Goal: Task Accomplishment & Management: Complete application form

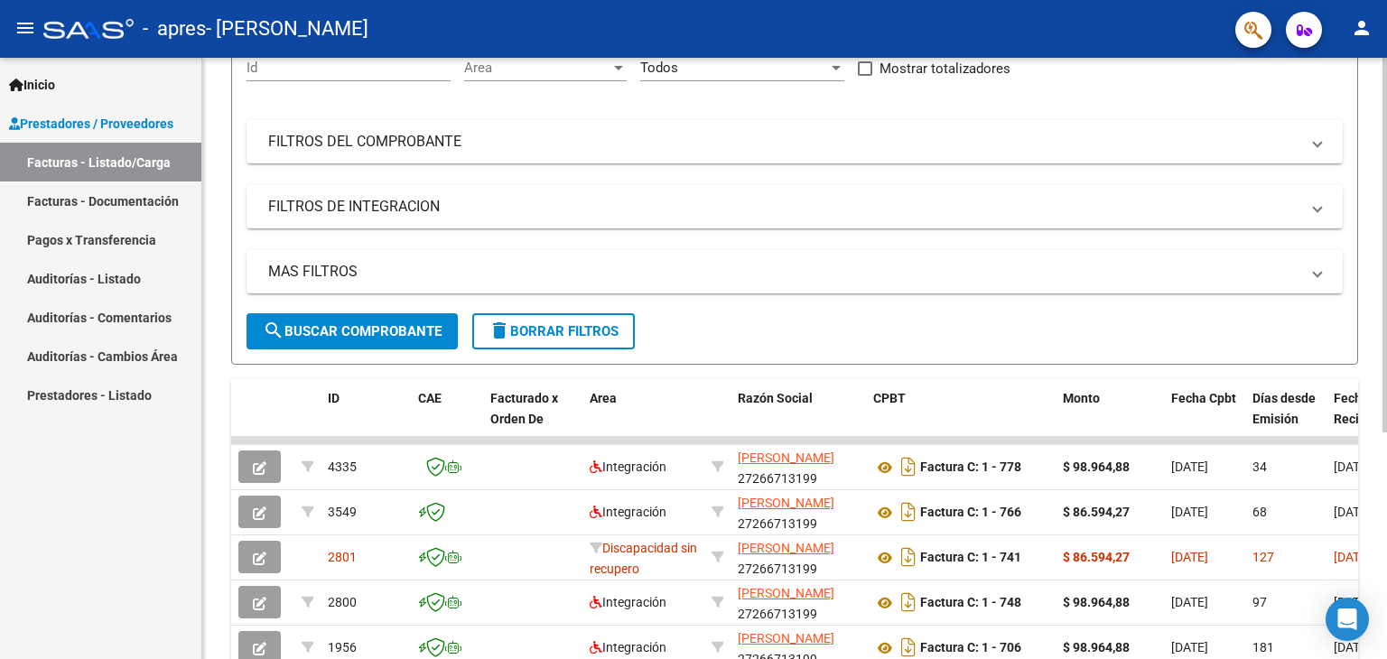
scroll to position [189, 0]
click at [1386, 508] on div at bounding box center [1385, 366] width 5 height 375
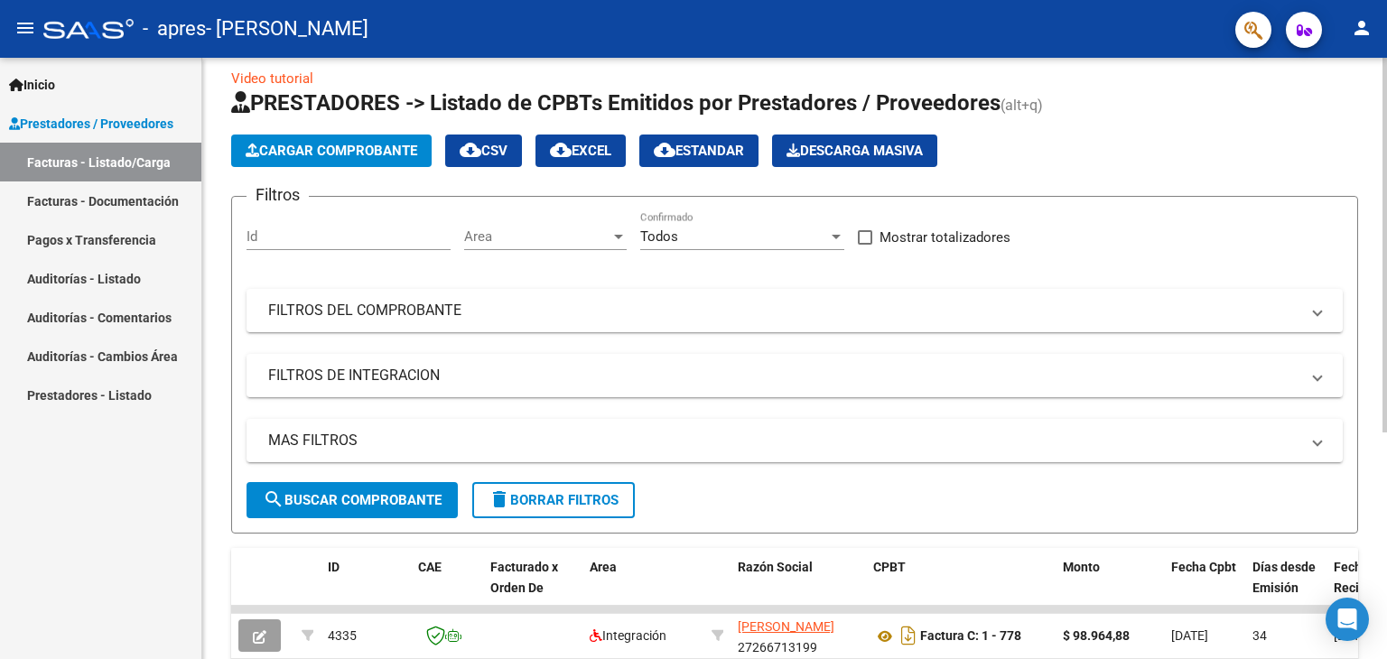
scroll to position [0, 0]
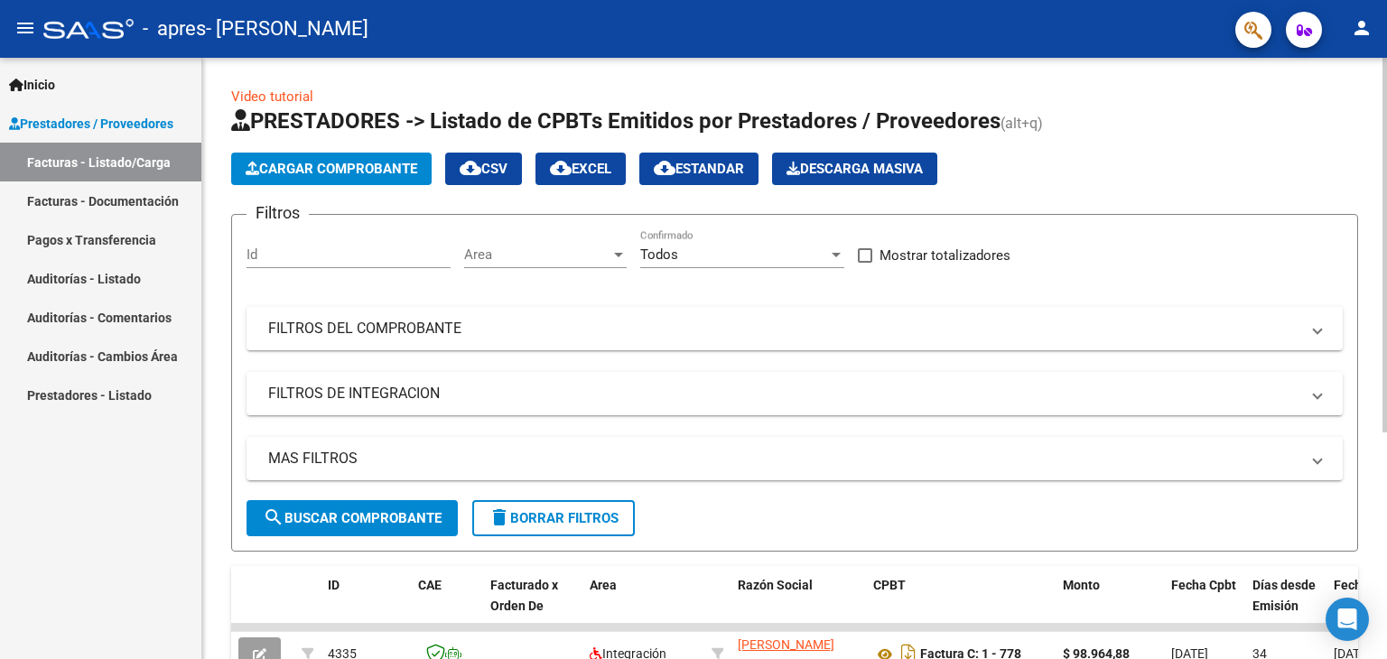
click at [1385, 121] on div at bounding box center [1385, 245] width 5 height 375
click at [332, 170] on span "Cargar Comprobante" at bounding box center [332, 169] width 172 height 16
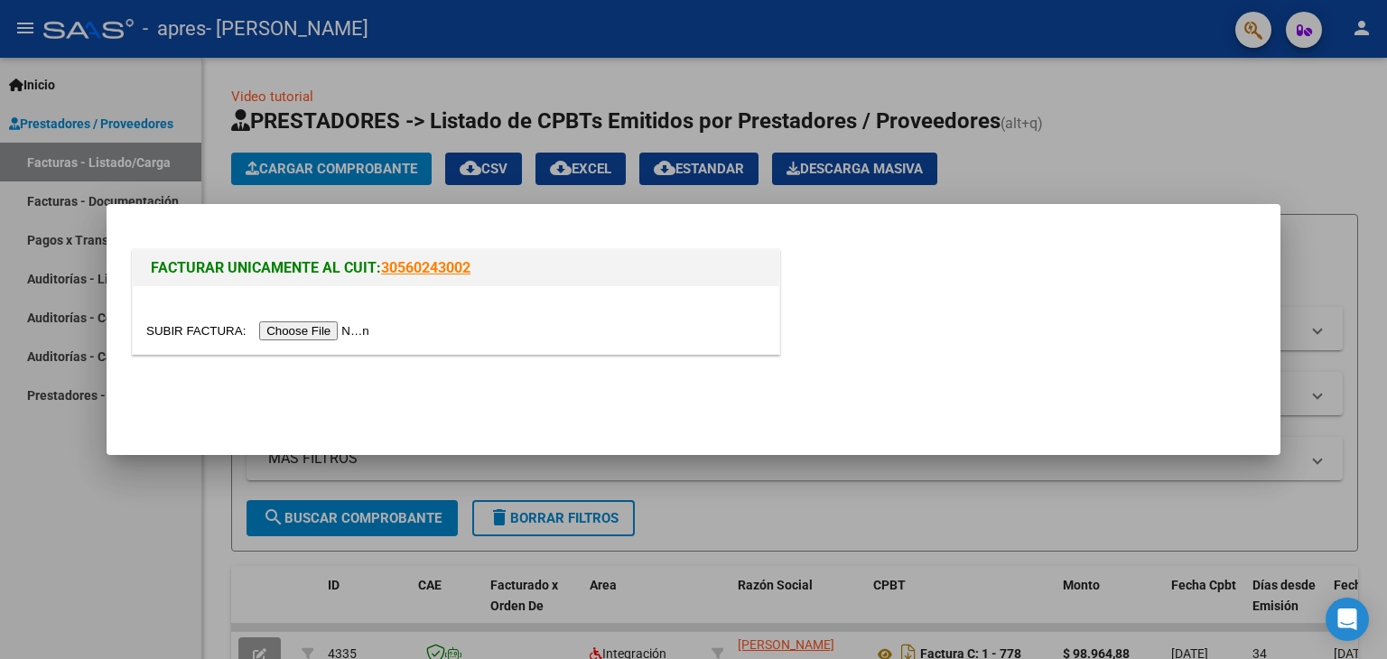
click at [300, 330] on input "file" at bounding box center [260, 331] width 229 height 19
click at [1209, 164] on div at bounding box center [693, 329] width 1387 height 659
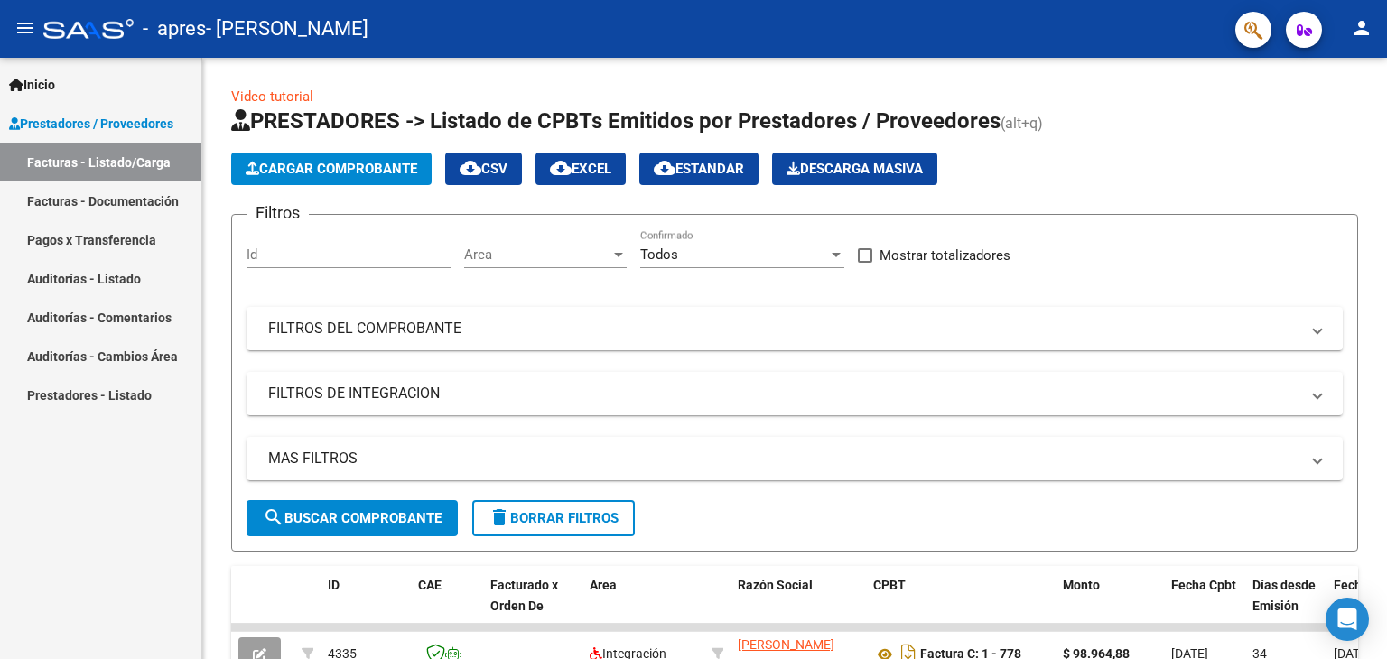
click at [98, 190] on link "Facturas - Documentación" at bounding box center [100, 201] width 201 height 39
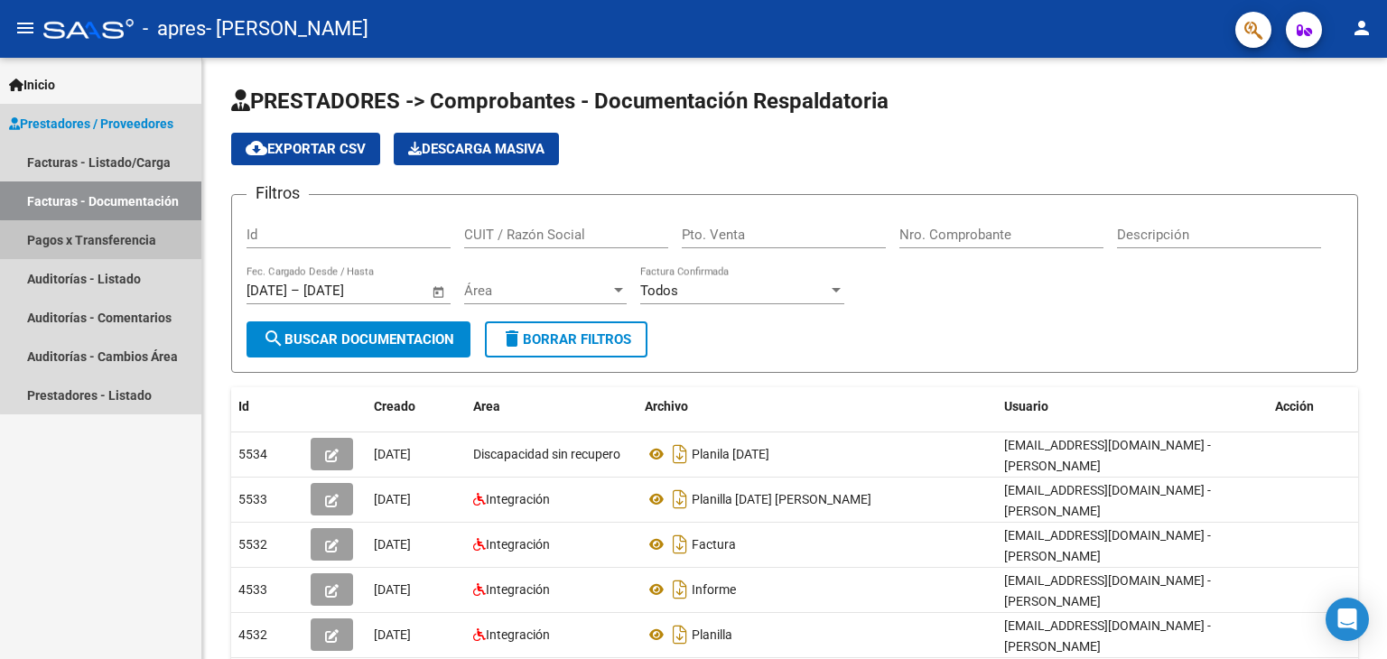
click at [115, 241] on link "Pagos x Transferencia" at bounding box center [100, 239] width 201 height 39
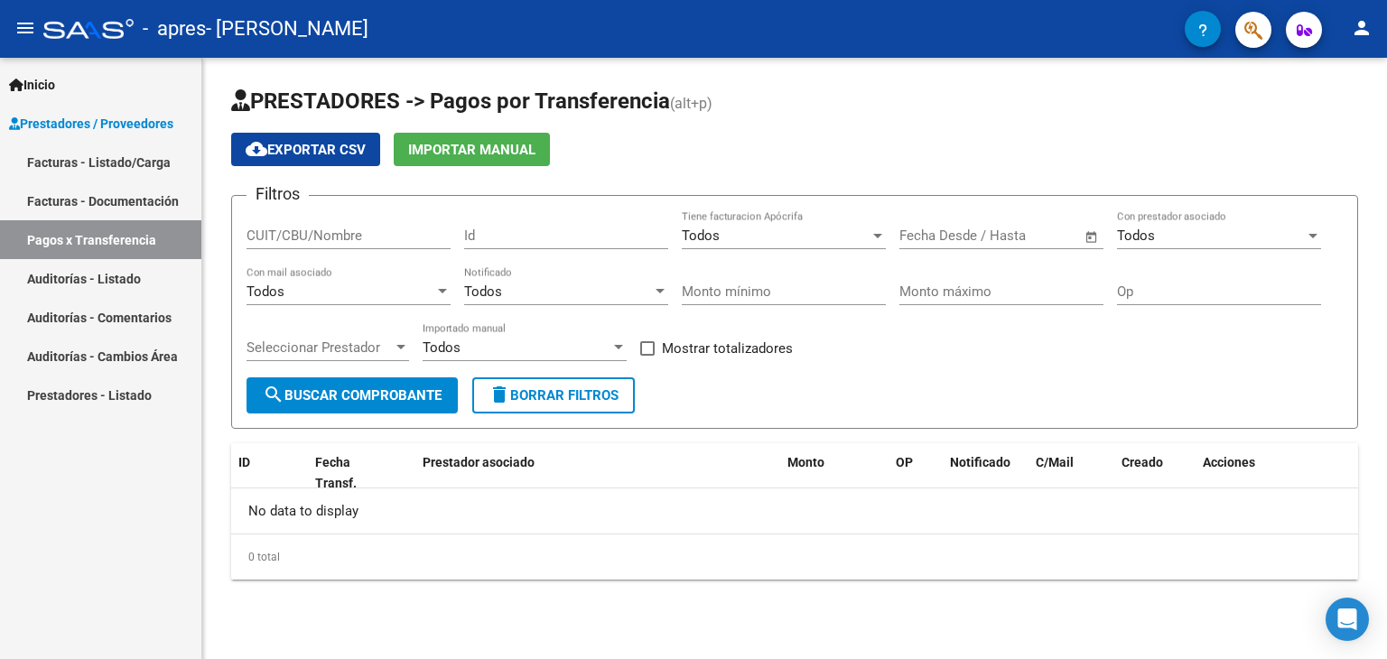
click at [90, 275] on link "Auditorías - Listado" at bounding box center [100, 278] width 201 height 39
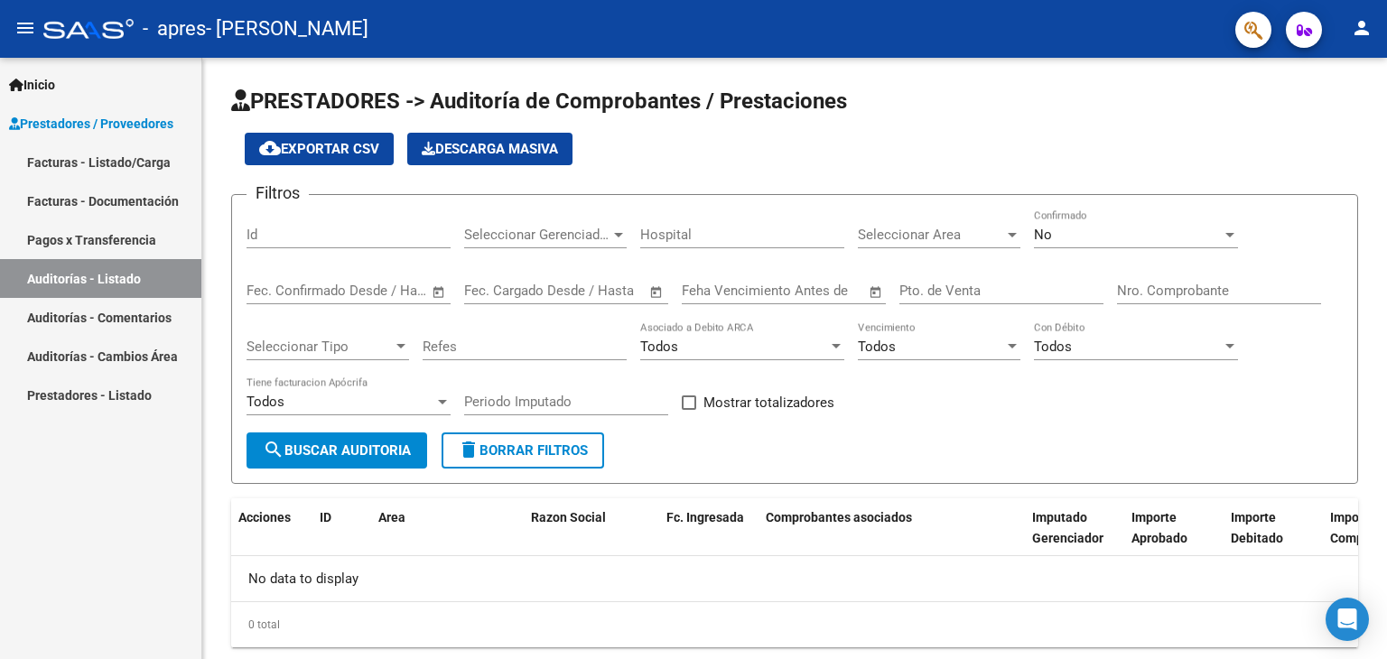
click at [105, 126] on span "Prestadores / Proveedores" at bounding box center [91, 124] width 164 height 20
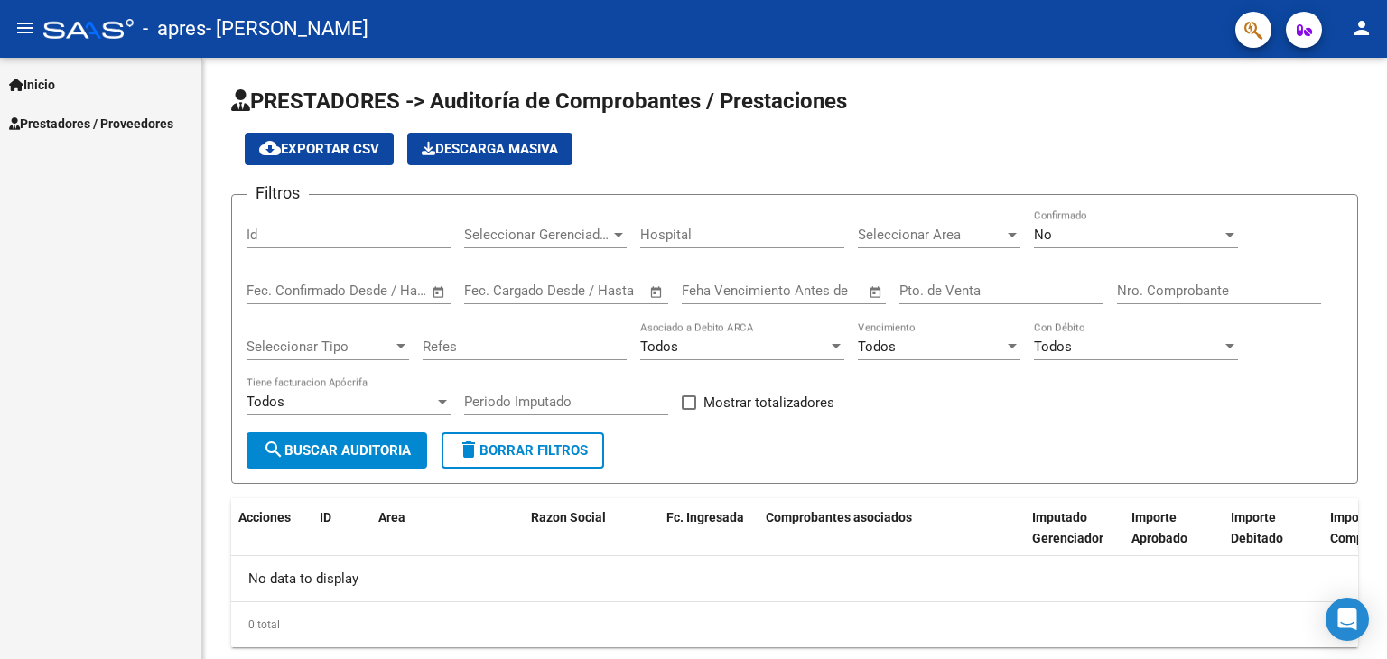
click at [51, 120] on span "Prestadores / Proveedores" at bounding box center [91, 124] width 164 height 20
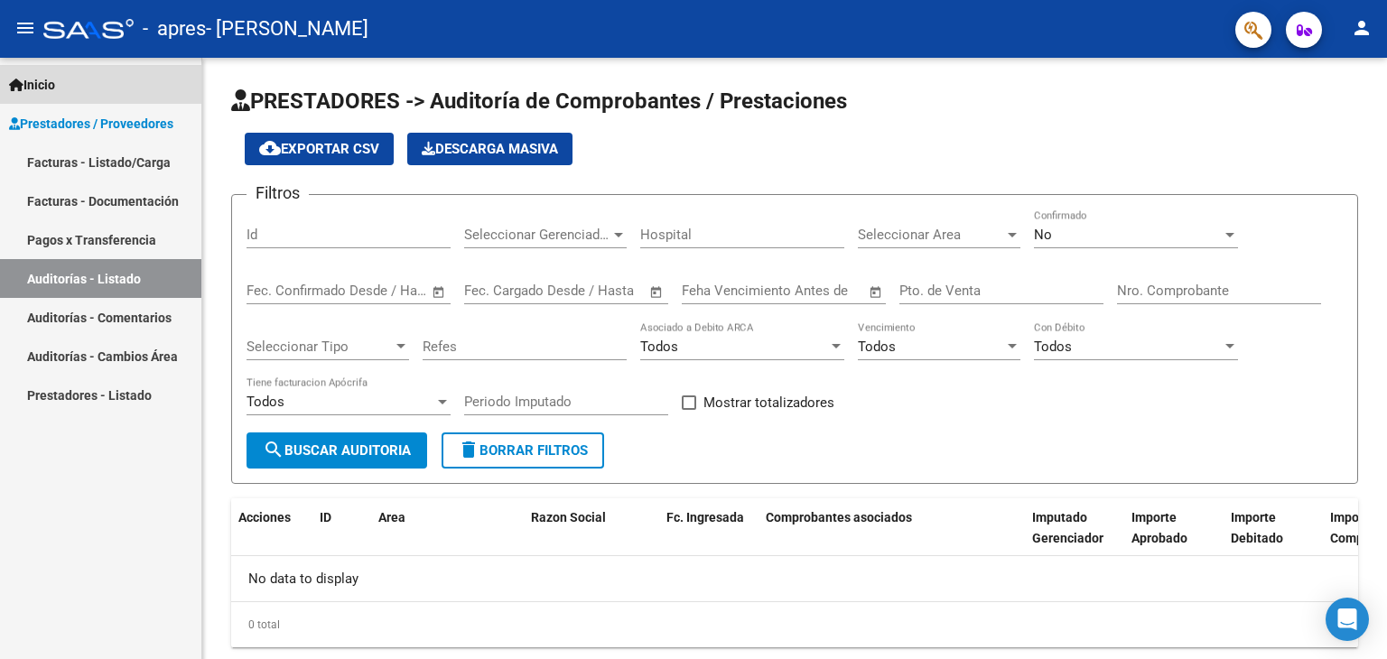
click at [54, 84] on span "Inicio" at bounding box center [32, 85] width 46 height 20
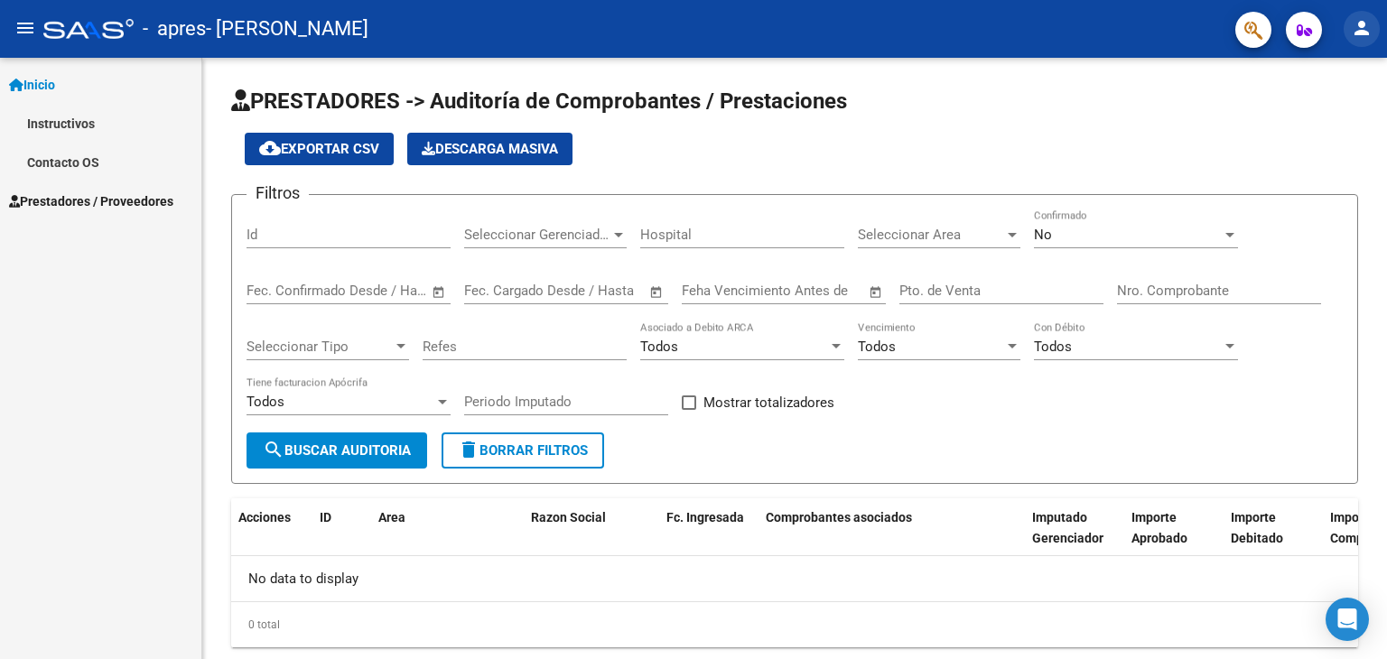
click at [1375, 33] on button "person" at bounding box center [1362, 29] width 36 height 36
click at [56, 203] on div at bounding box center [693, 329] width 1387 height 659
click at [583, 245] on div "Seleccionar Gerenciador Seleccionar Gerenciador" at bounding box center [545, 229] width 163 height 39
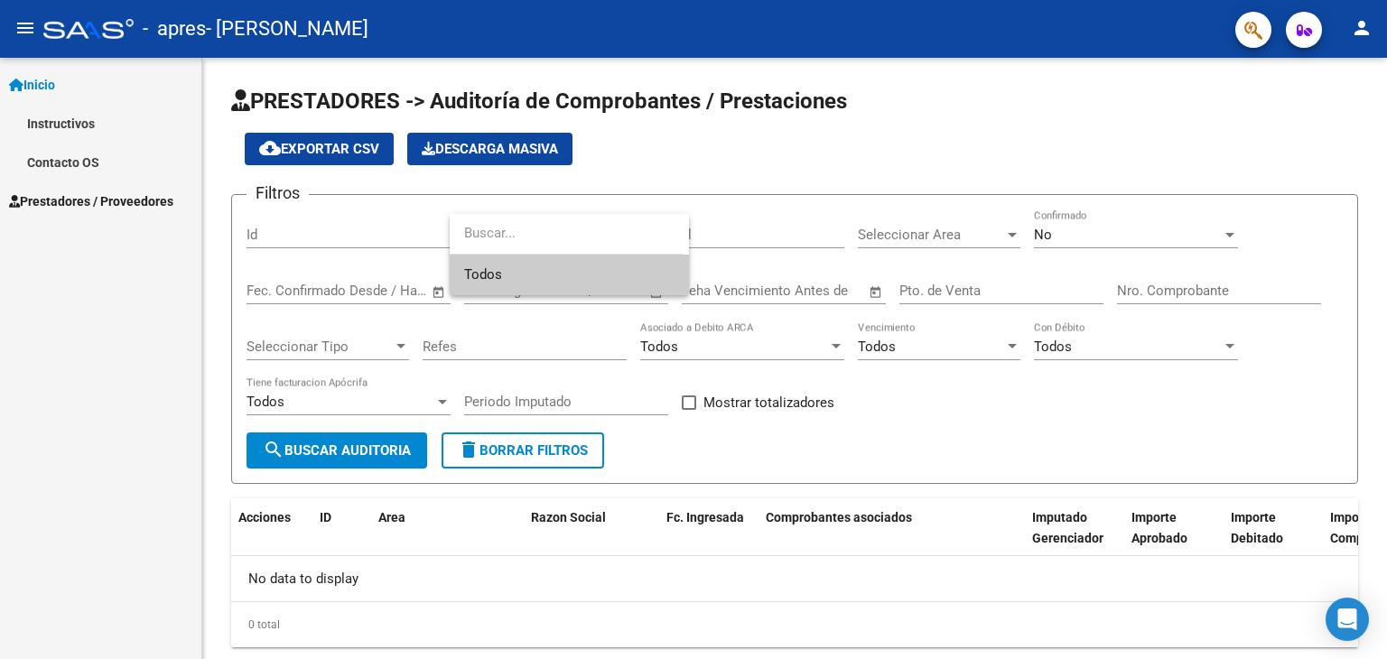
click at [583, 246] on input "dropdown search" at bounding box center [566, 233] width 233 height 41
click at [475, 341] on div at bounding box center [693, 329] width 1387 height 659
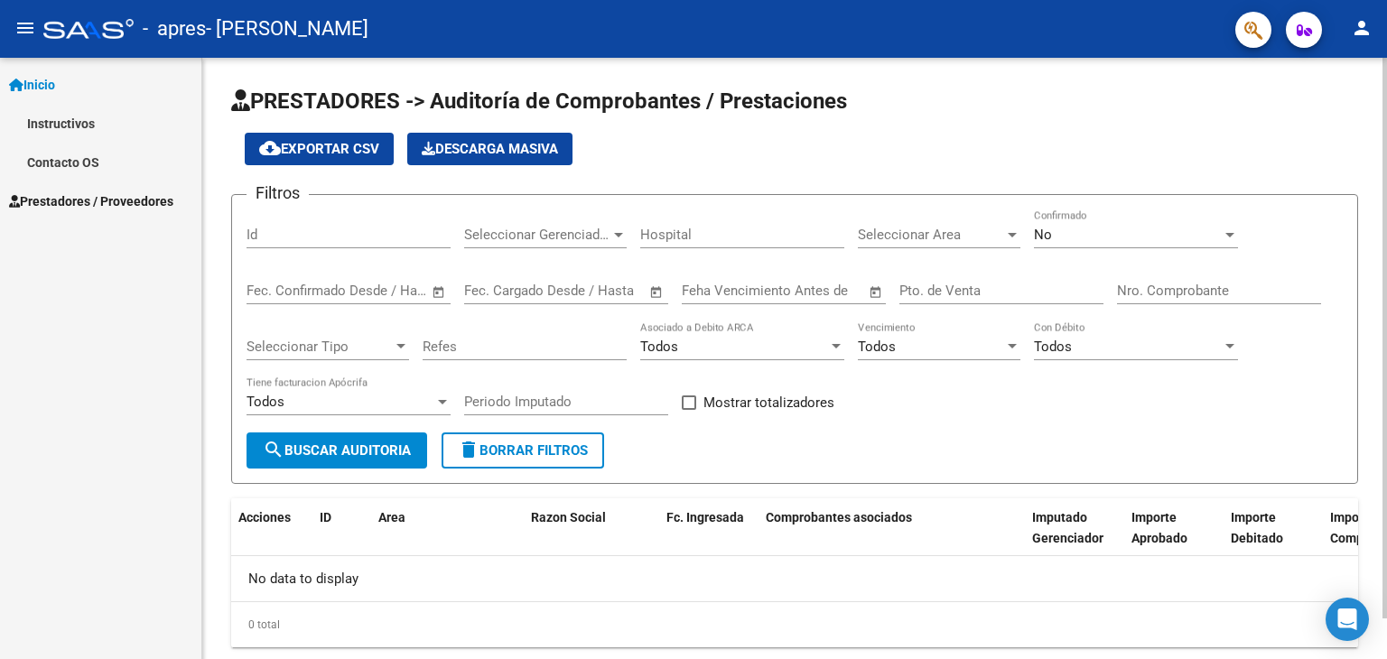
click at [363, 344] on span "Seleccionar Tipo" at bounding box center [320, 347] width 146 height 16
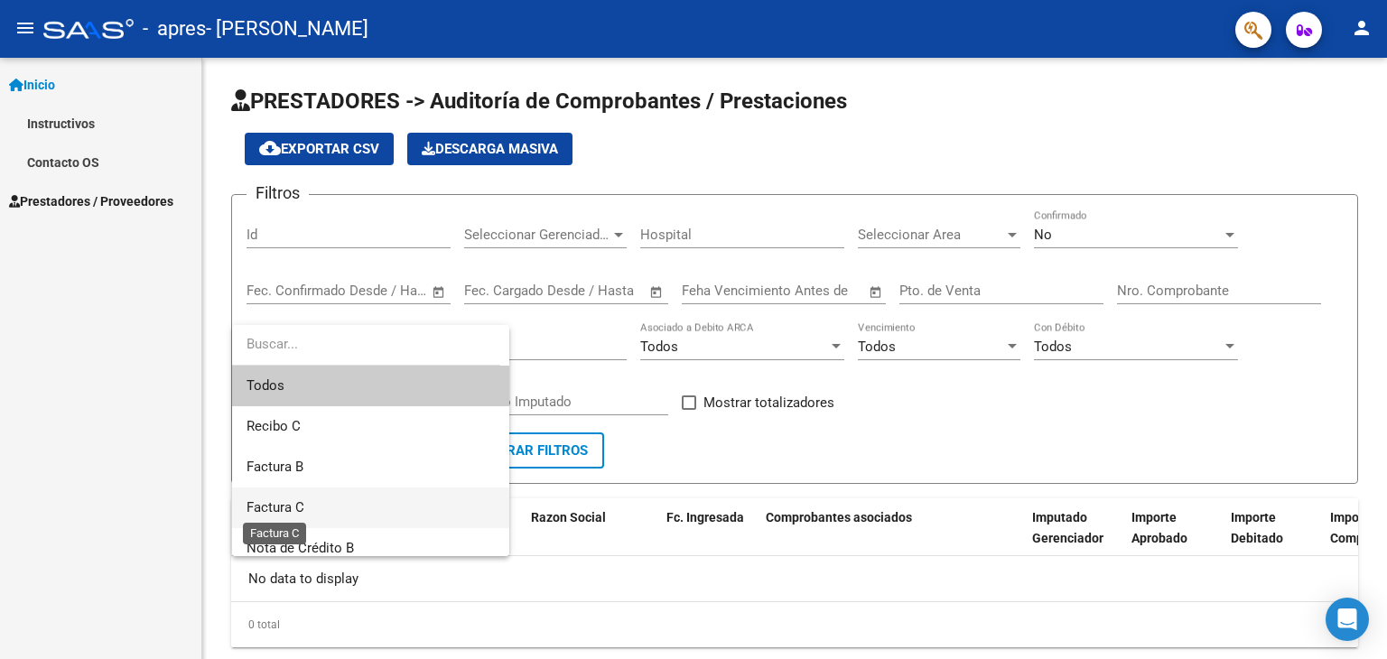
click at [273, 506] on span "Factura C" at bounding box center [276, 507] width 58 height 16
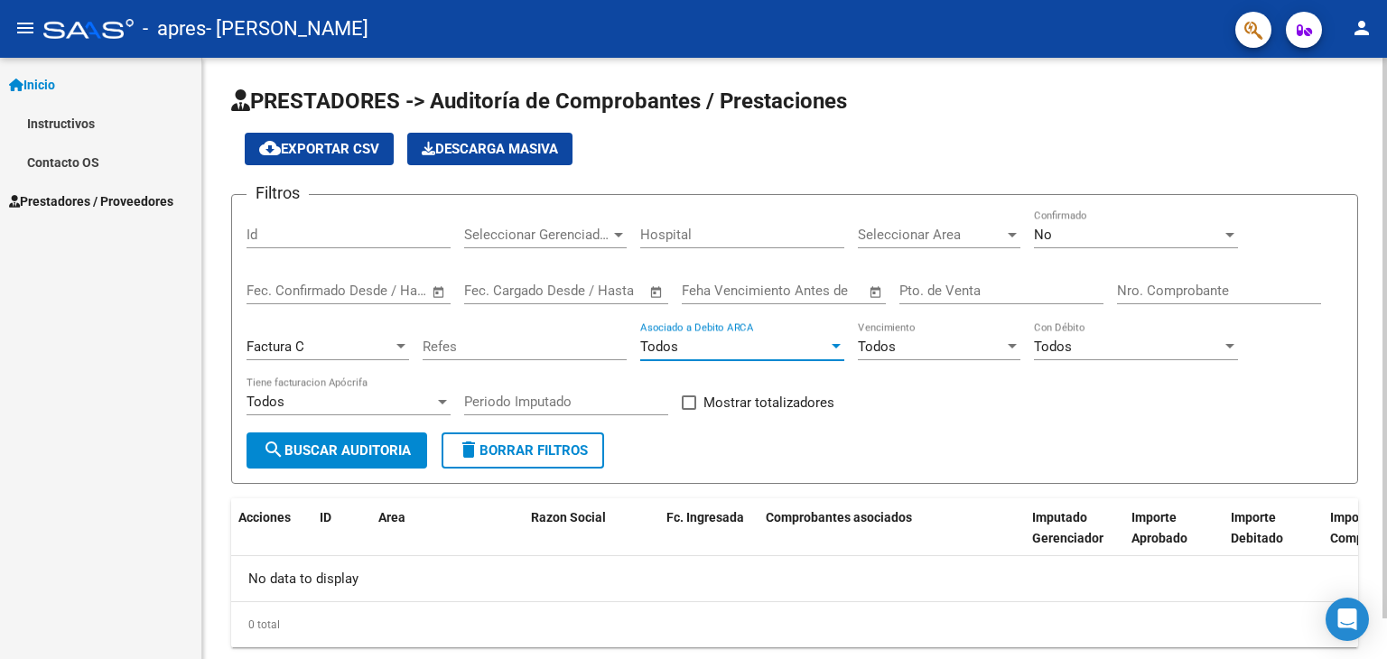
click at [765, 350] on div "Todos" at bounding box center [734, 347] width 188 height 16
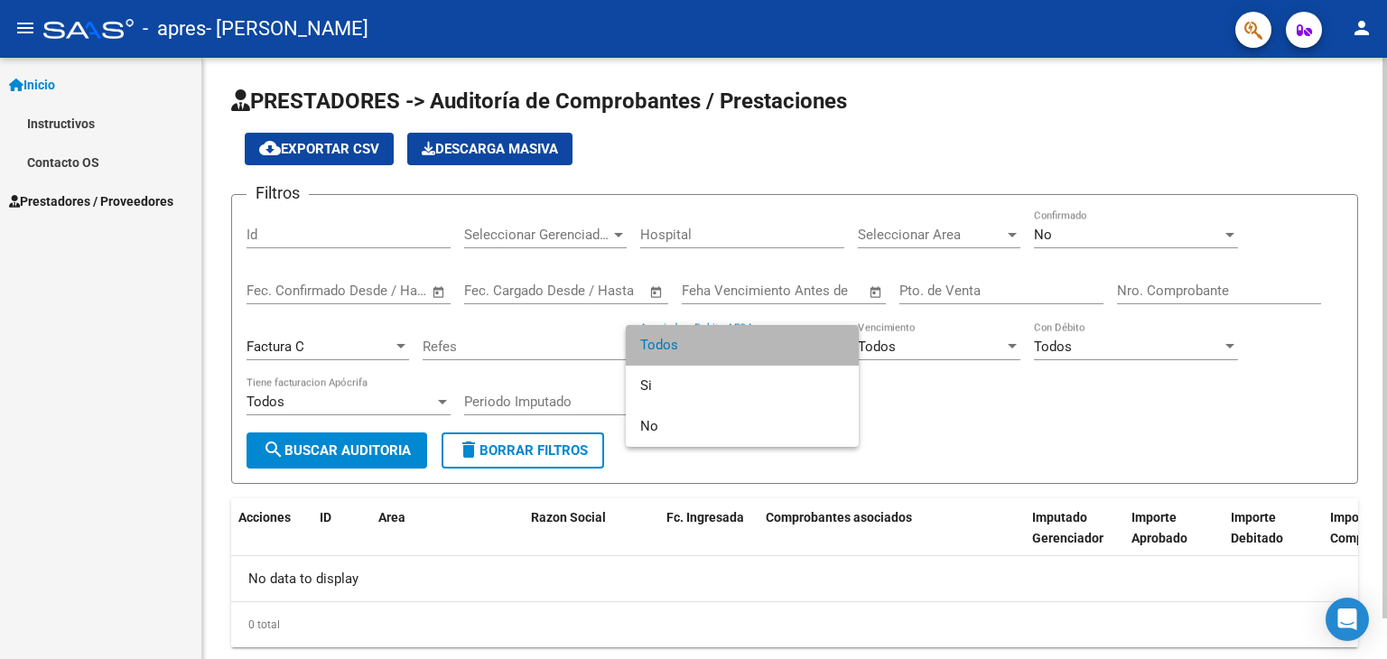
click at [765, 350] on span "Todos" at bounding box center [742, 345] width 204 height 41
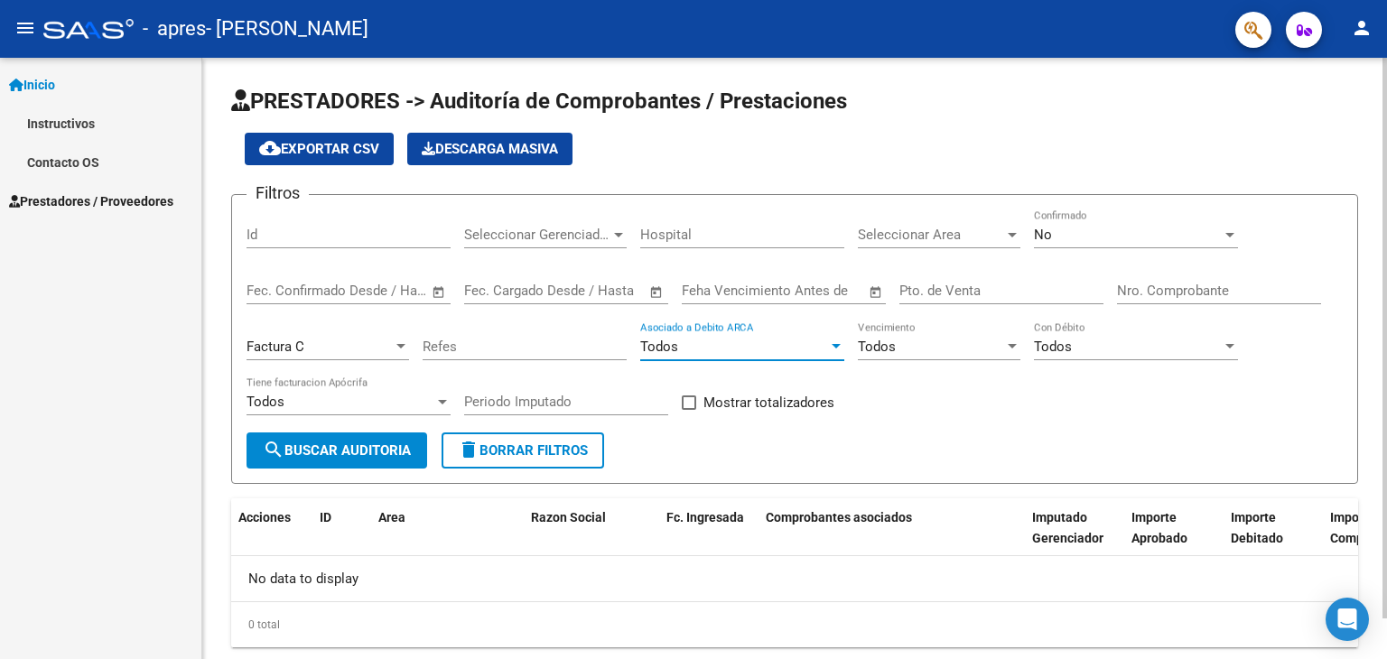
click at [963, 342] on div "Todos" at bounding box center [931, 347] width 146 height 16
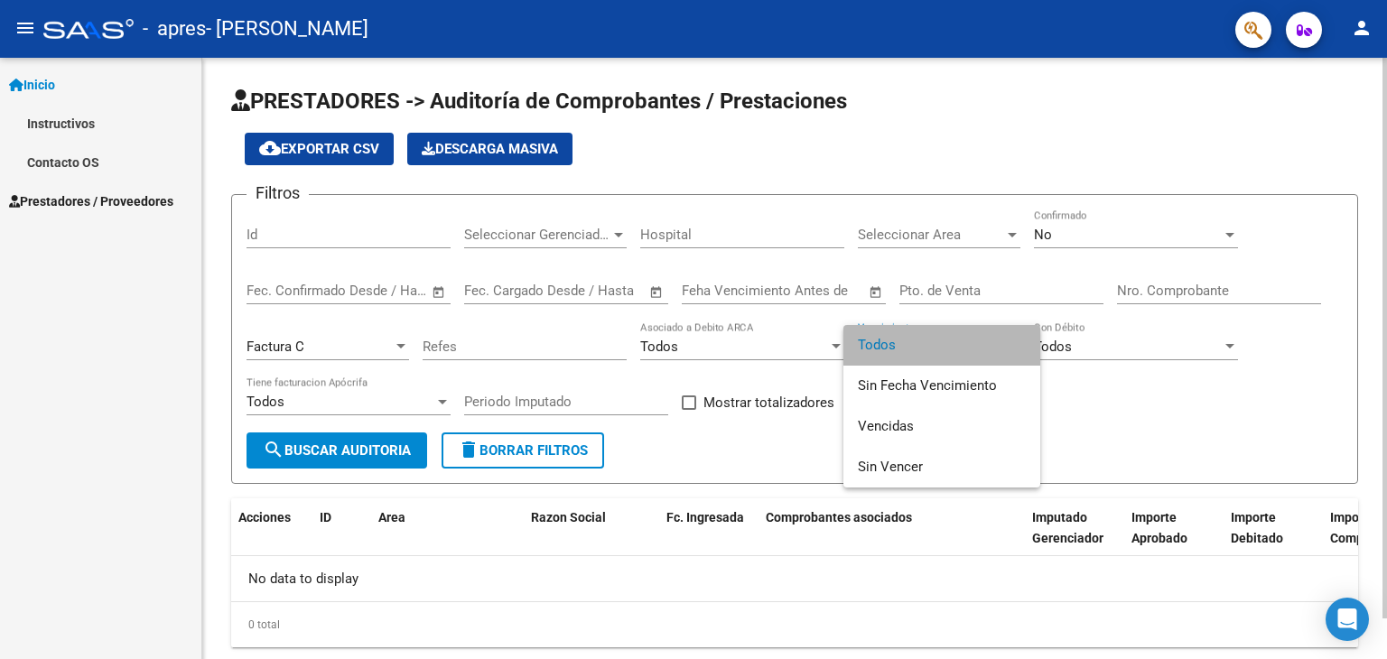
click at [963, 342] on span "Todos" at bounding box center [942, 345] width 168 height 41
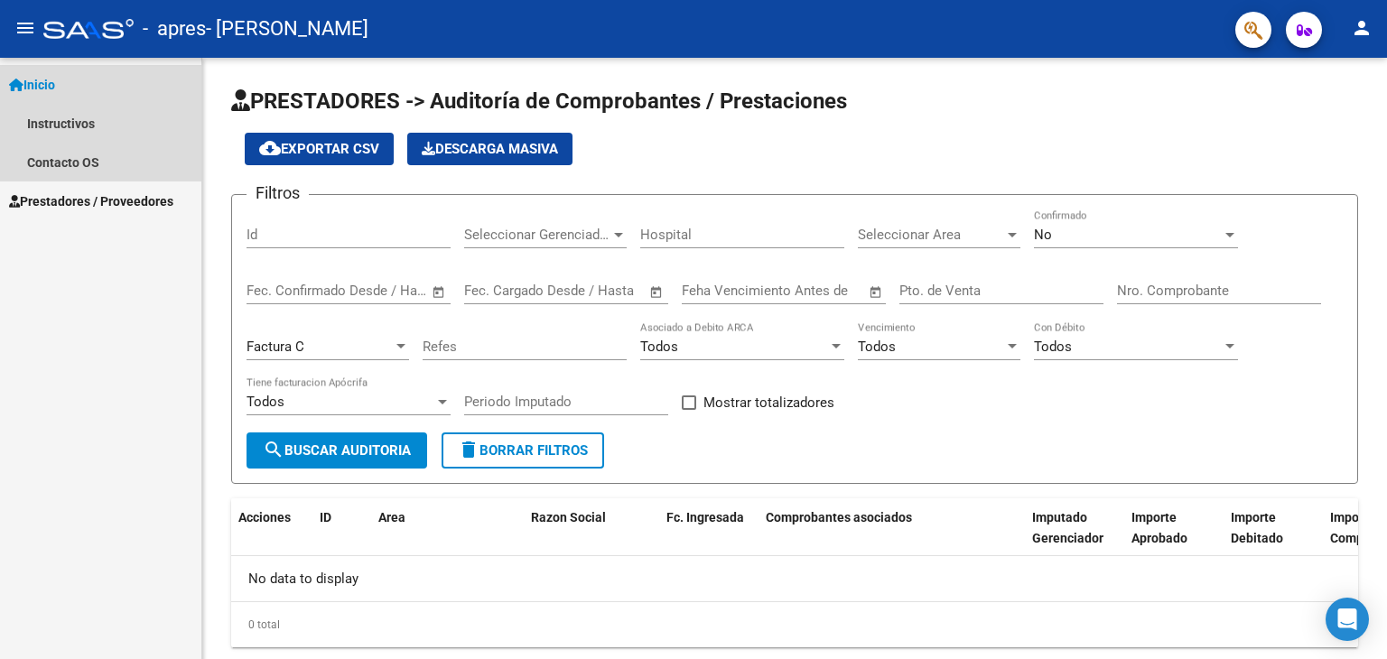
click at [54, 78] on span "Inicio" at bounding box center [32, 85] width 46 height 20
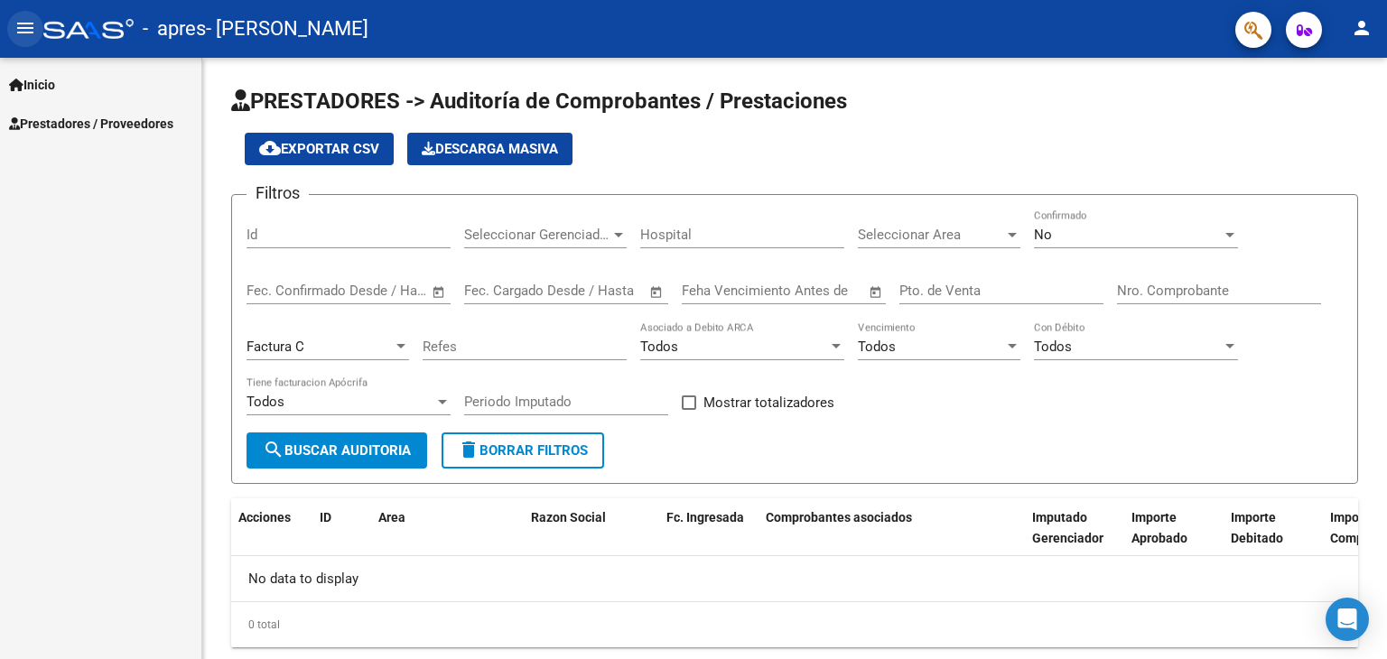
click at [29, 39] on button "menu" at bounding box center [25, 29] width 36 height 36
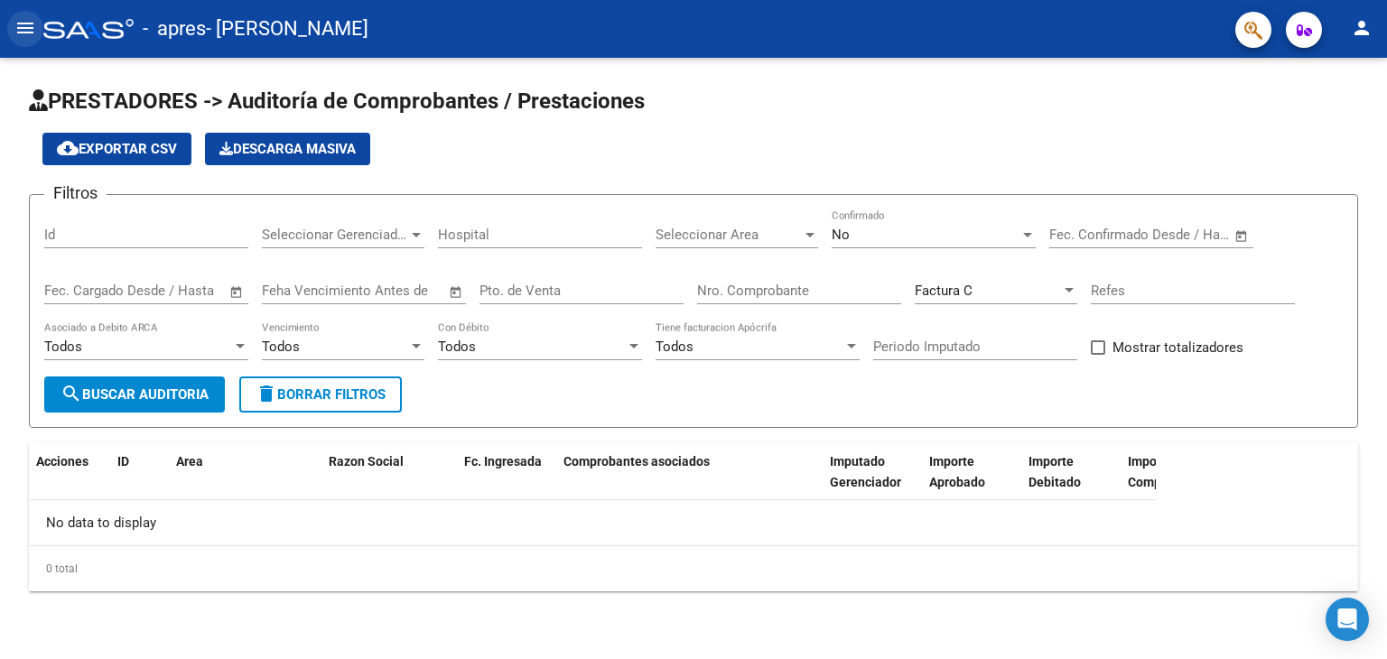
click at [20, 26] on mat-icon "menu" at bounding box center [25, 28] width 22 height 22
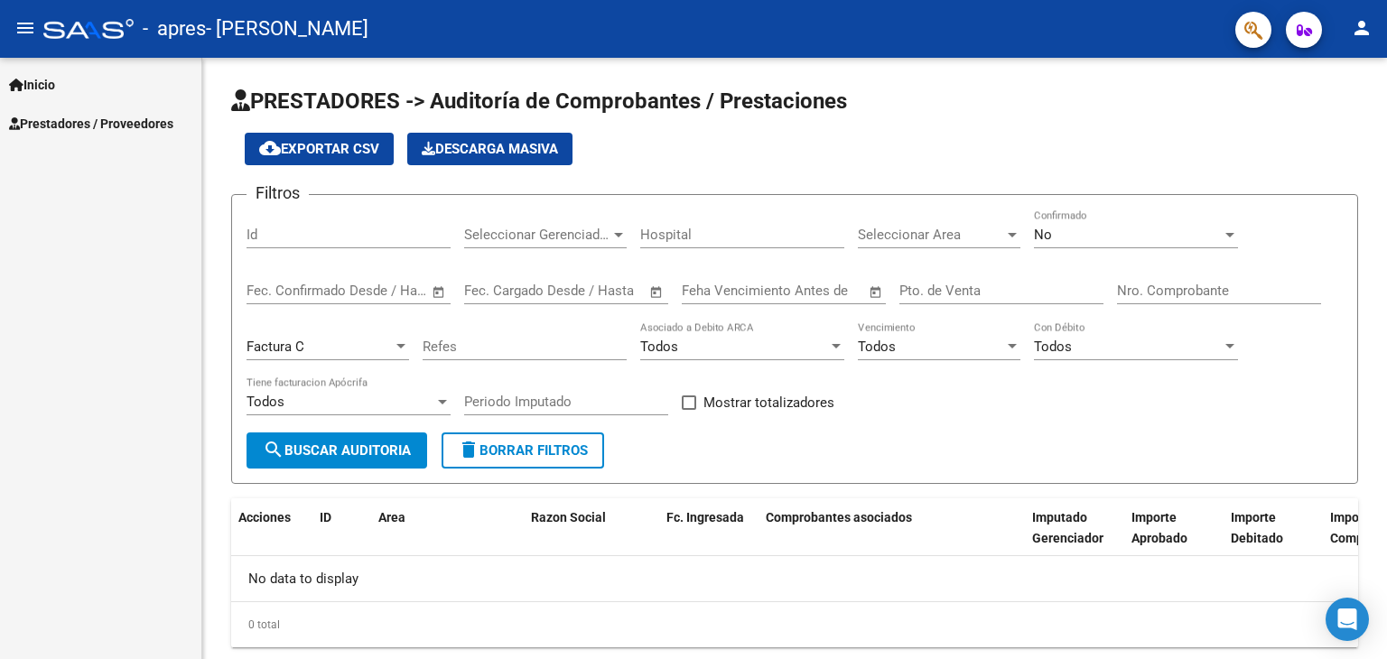
click at [1368, 25] on mat-icon "person" at bounding box center [1362, 28] width 22 height 22
click at [58, 122] on div at bounding box center [693, 329] width 1387 height 659
click at [1370, 172] on div "PRESTADORES -> Auditoría de Comprobantes / Prestaciones cloud_download Exportar…" at bounding box center [797, 382] width 1190 height 648
click at [33, 78] on span "Inicio" at bounding box center [32, 85] width 46 height 20
click at [61, 193] on span "Prestadores / Proveedores" at bounding box center [91, 201] width 164 height 20
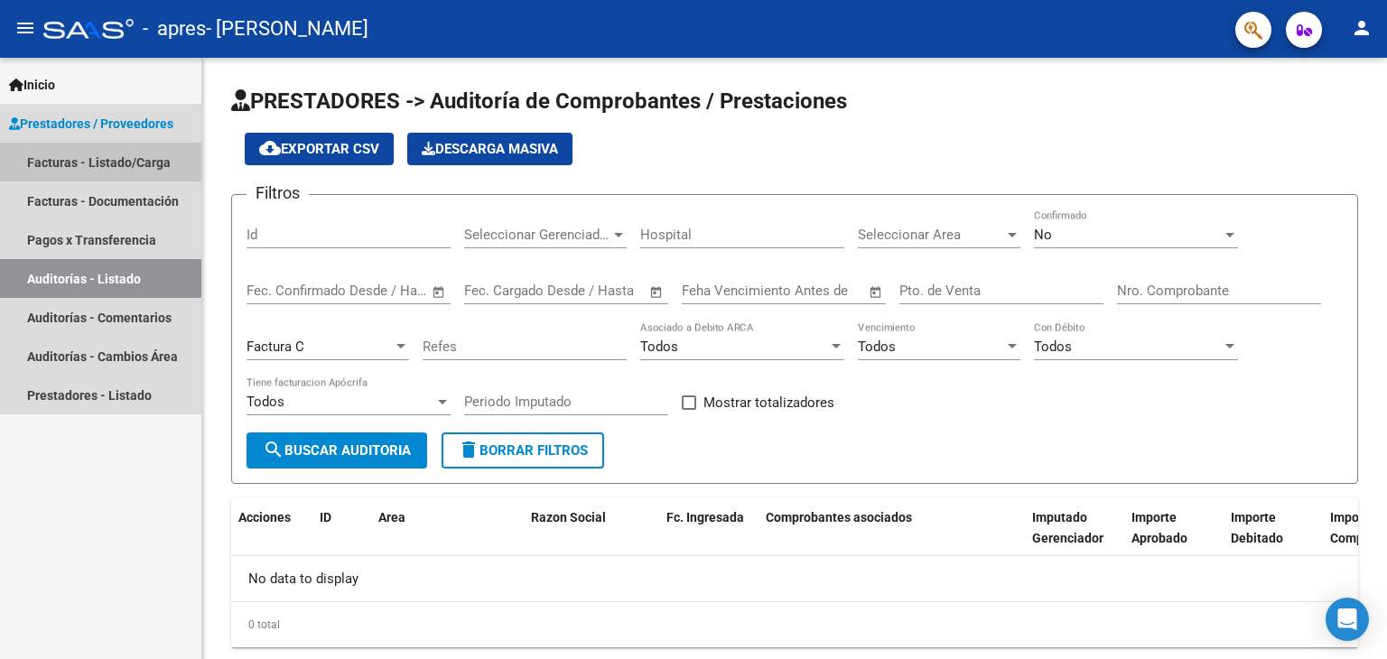
click at [65, 158] on link "Facturas - Listado/Carga" at bounding box center [100, 162] width 201 height 39
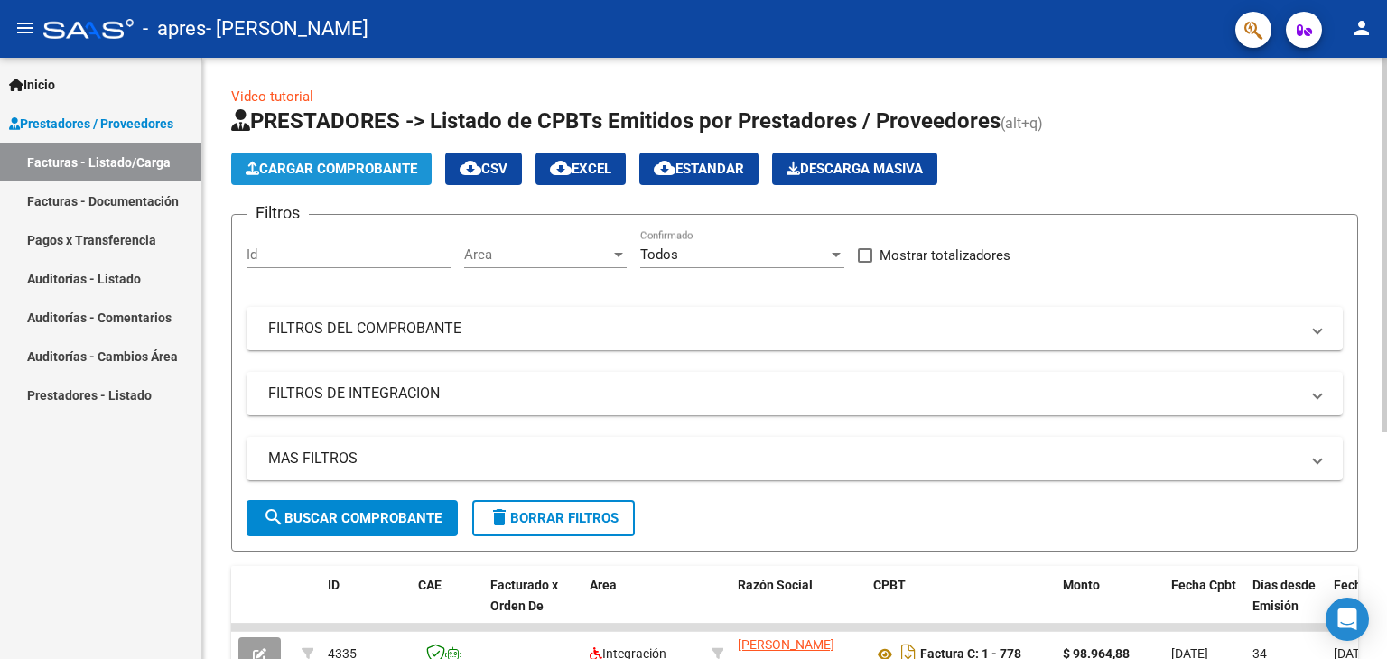
click at [333, 174] on span "Cargar Comprobante" at bounding box center [332, 169] width 172 height 16
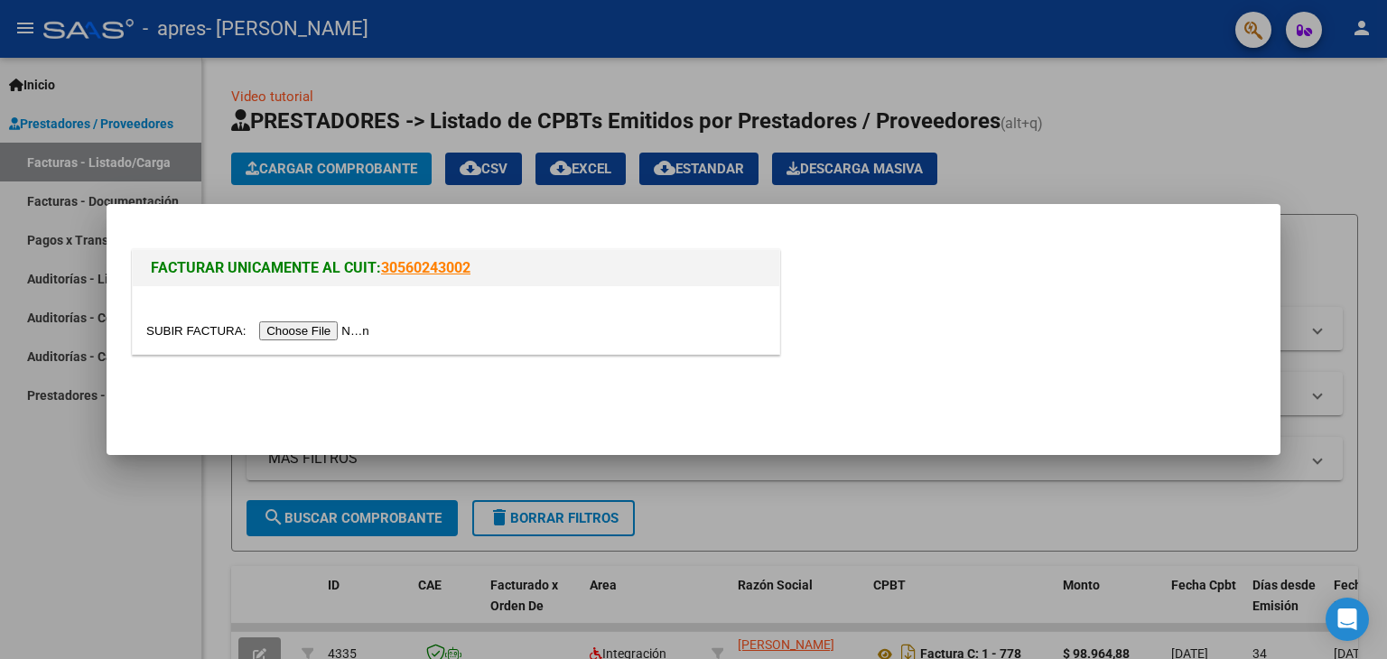
click at [336, 330] on input "file" at bounding box center [260, 331] width 229 height 19
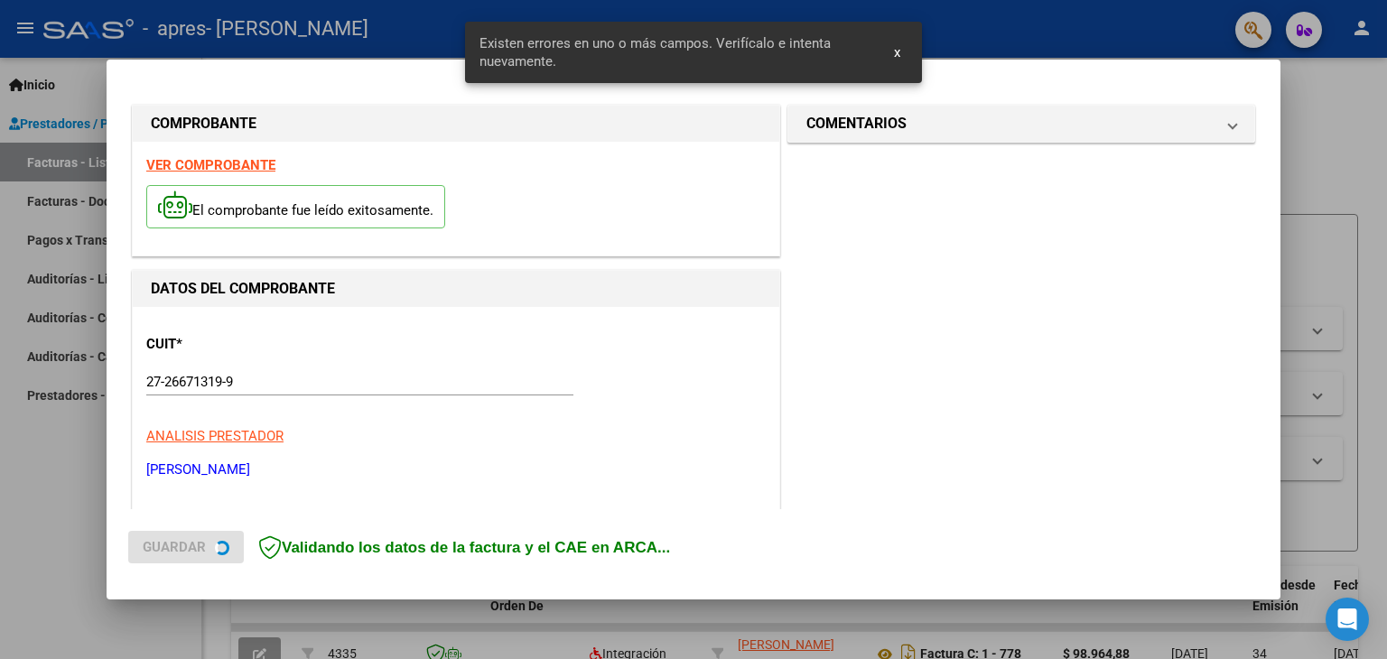
scroll to position [379, 0]
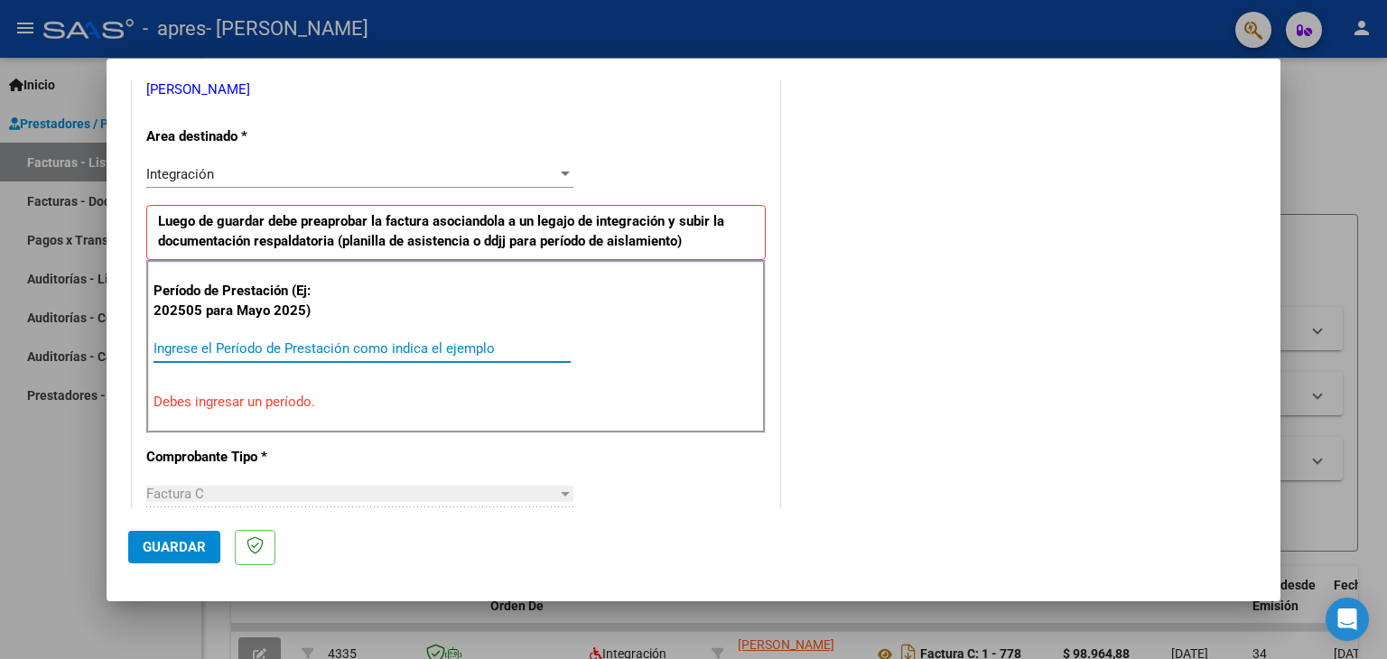
click at [243, 348] on input "Ingrese el Período de Prestación como indica el ejemplo" at bounding box center [362, 349] width 417 height 16
click at [243, 348] on input "2025" at bounding box center [362, 349] width 417 height 16
click at [187, 349] on input "2025" at bounding box center [362, 349] width 417 height 16
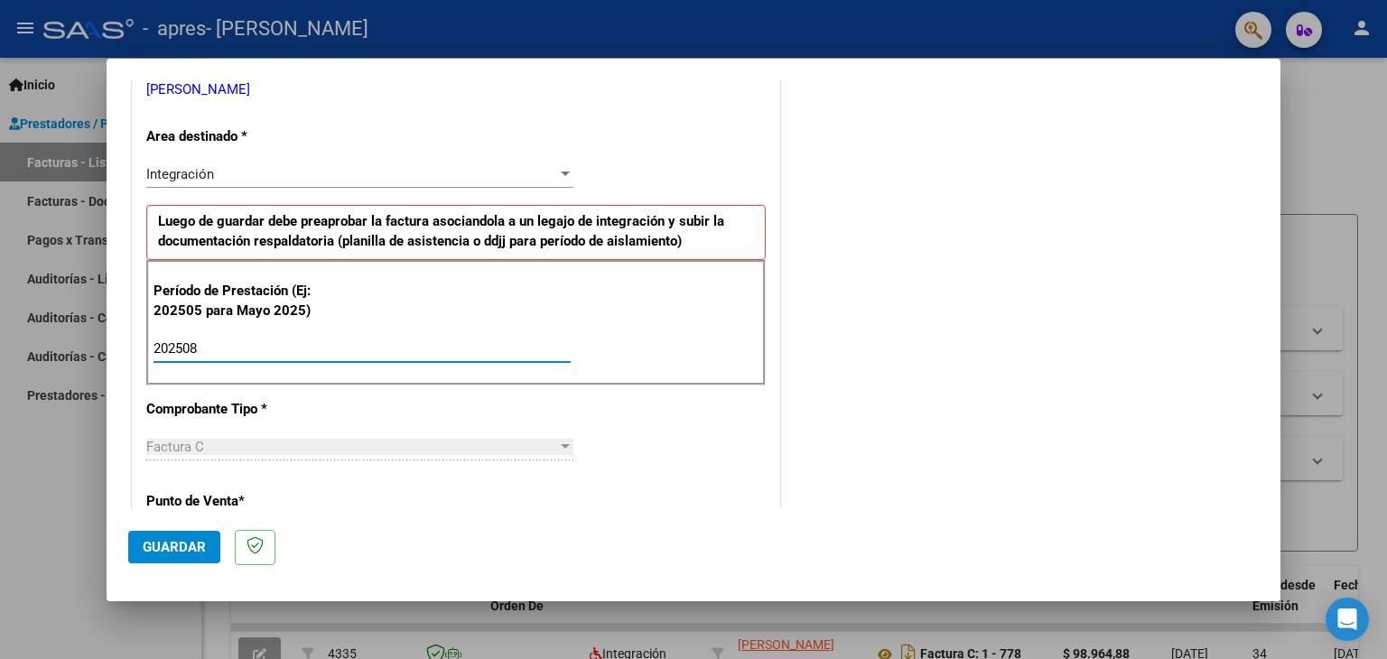
type input "202508"
click at [412, 445] on div "Factura C" at bounding box center [351, 447] width 411 height 16
click at [166, 541] on span "Guardar" at bounding box center [174, 547] width 63 height 16
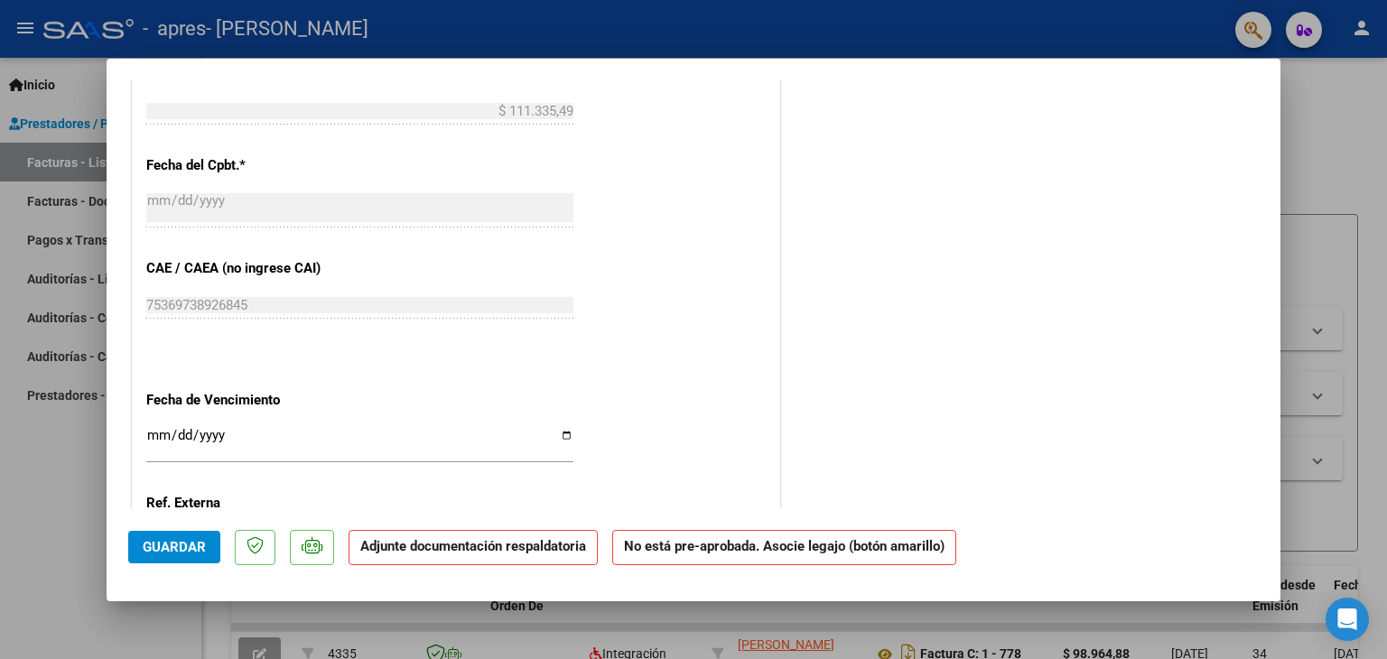
scroll to position [975, 0]
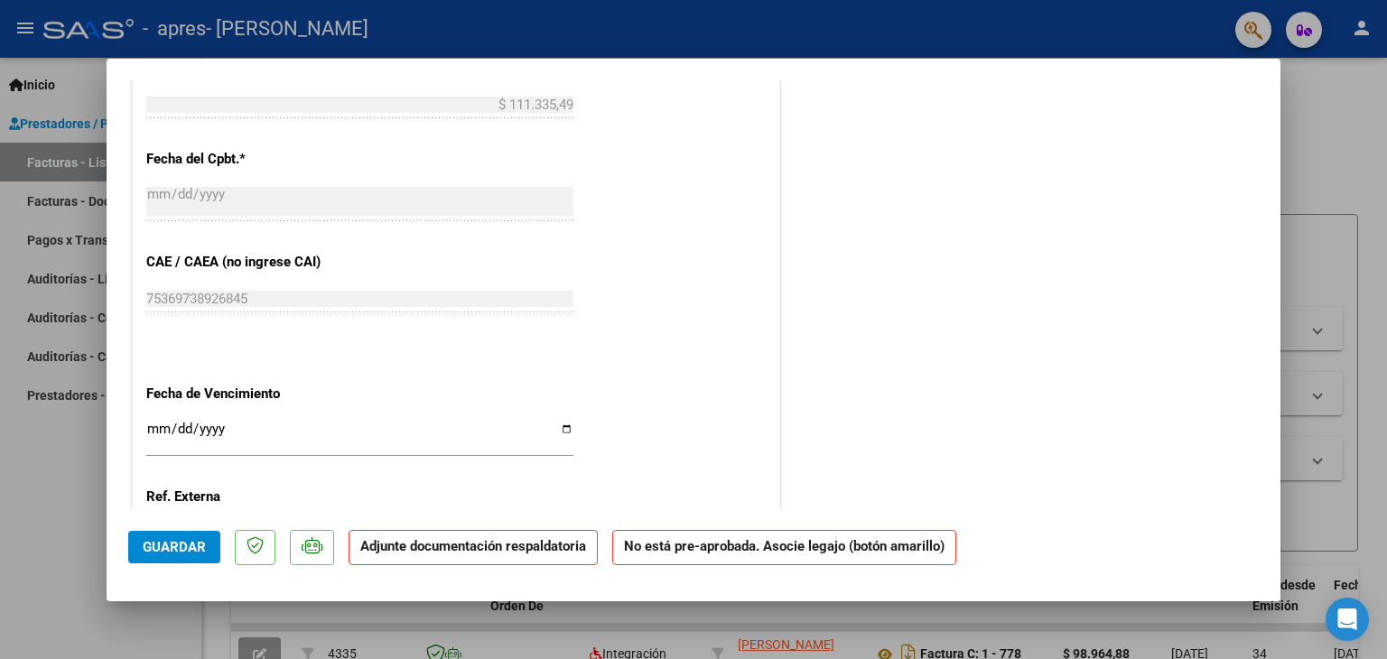
click at [189, 422] on input "Ingresar la fecha" at bounding box center [359, 436] width 427 height 29
click at [149, 427] on input "Ingresar la fecha" at bounding box center [359, 436] width 427 height 29
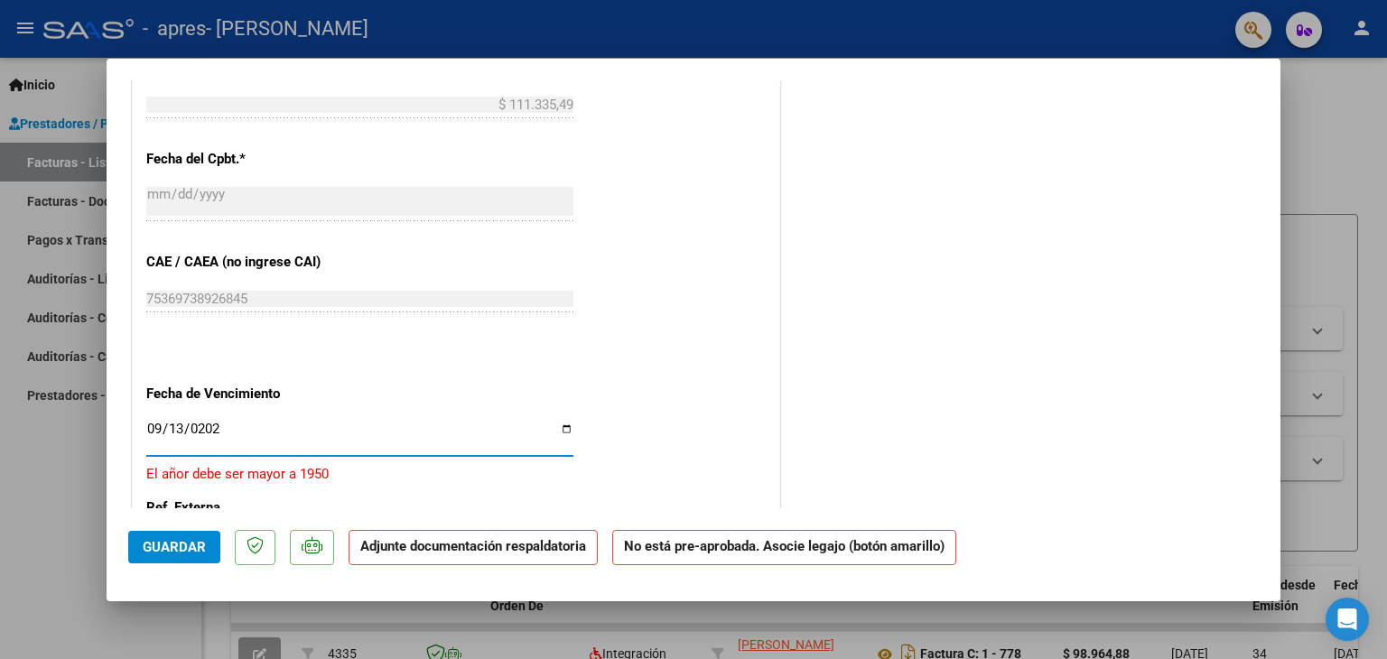
type input "[DATE]"
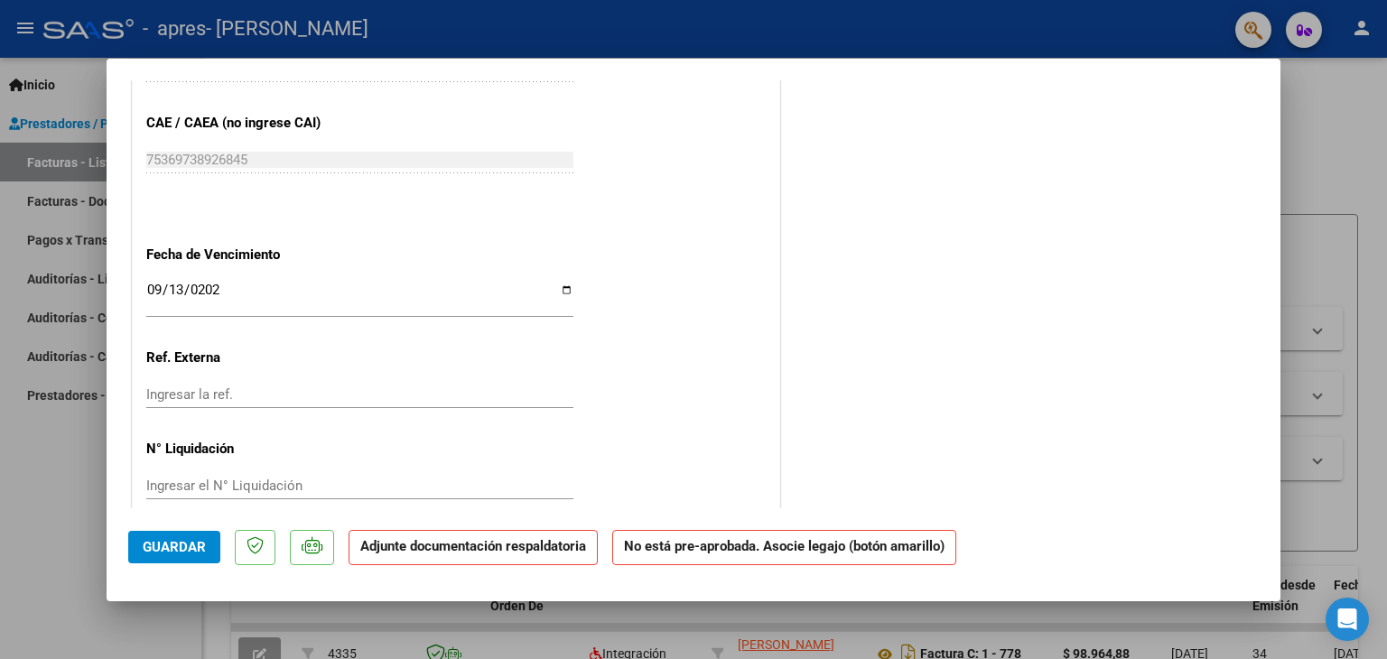
scroll to position [1138, 0]
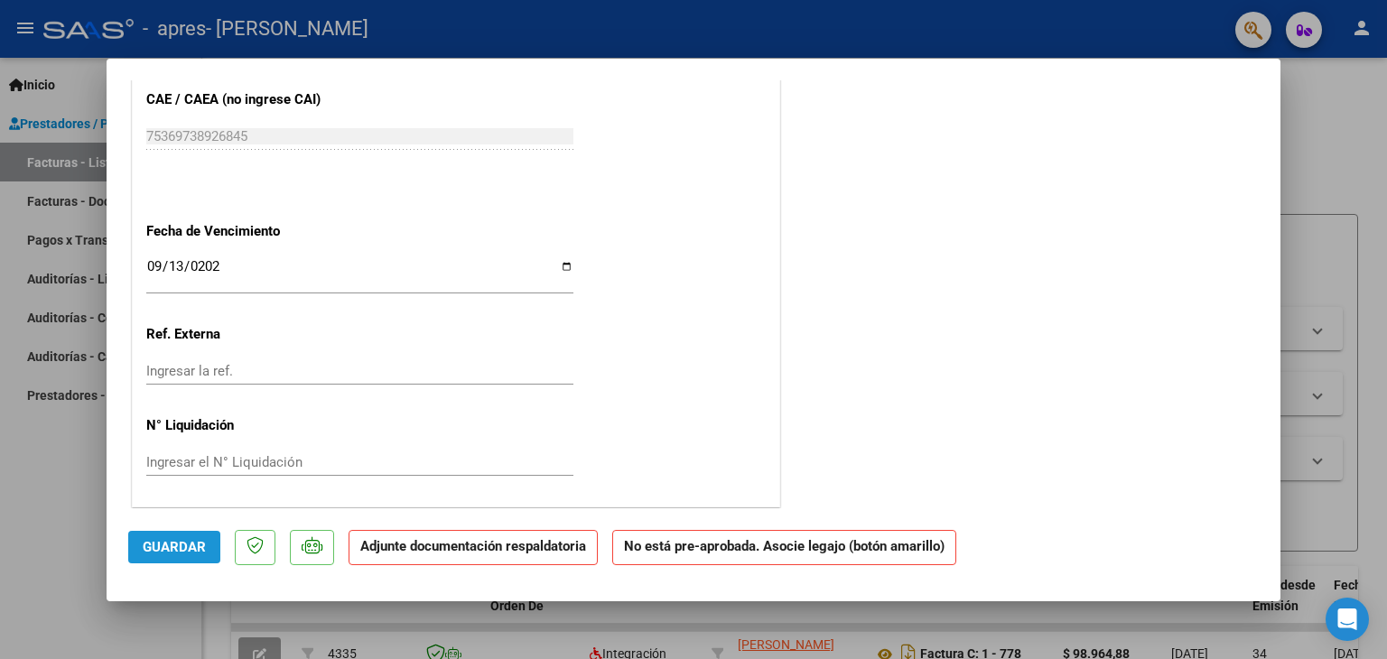
click at [188, 541] on span "Guardar" at bounding box center [174, 547] width 63 height 16
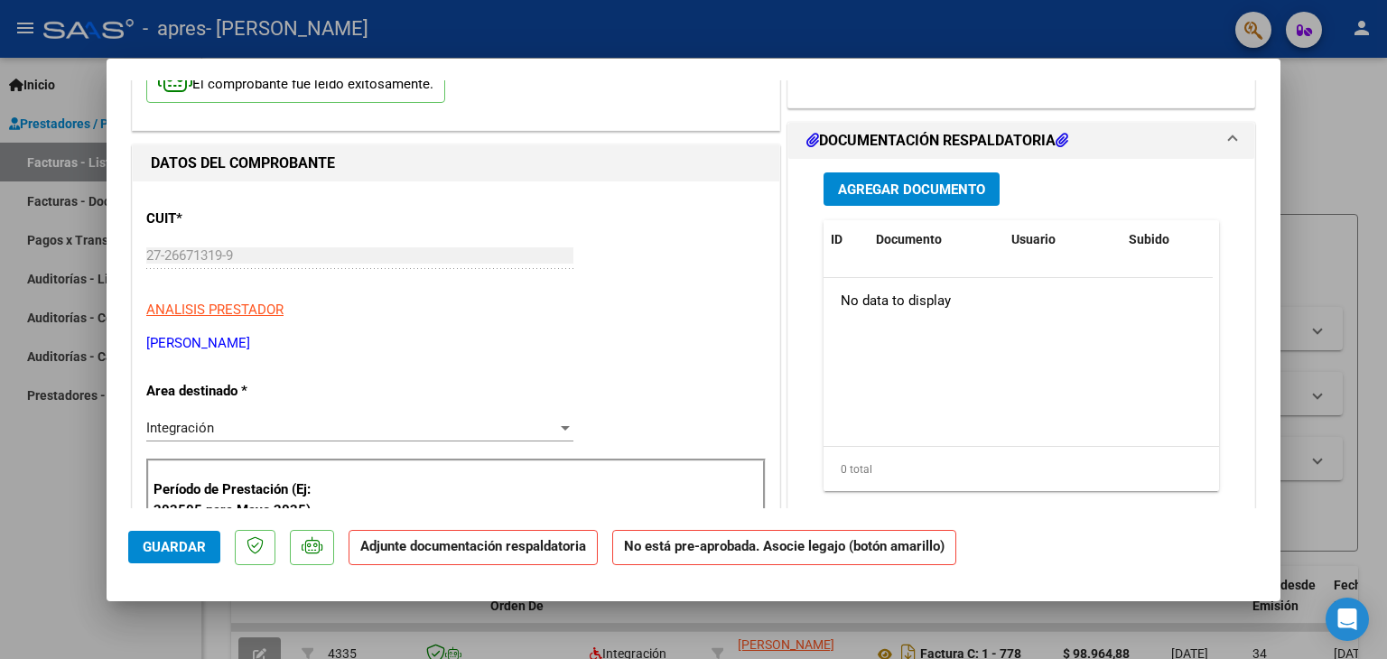
scroll to position [0, 0]
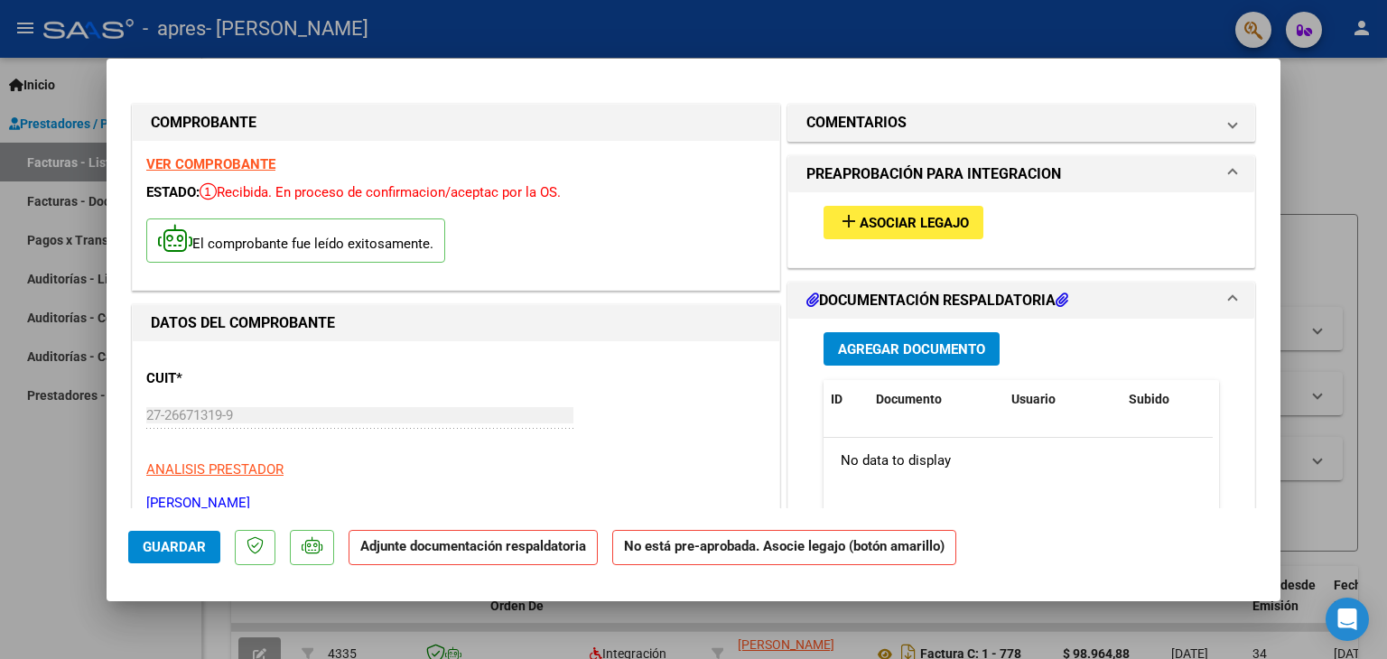
click at [888, 355] on span "Agregar Documento" at bounding box center [911, 349] width 147 height 16
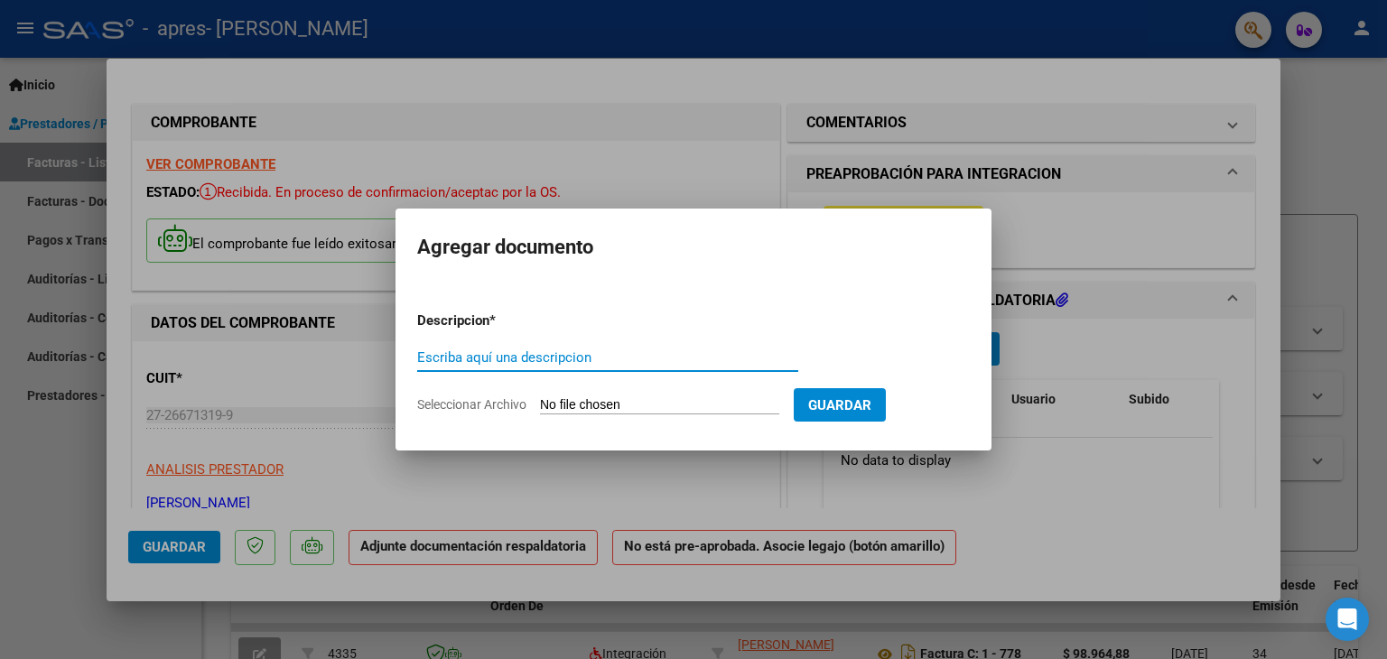
click at [607, 398] on input "Seleccionar Archivo" at bounding box center [659, 405] width 239 height 17
type input "C:\fakepath\PLANIA AGOSTO [GEOGRAPHIC_DATA]pdf"
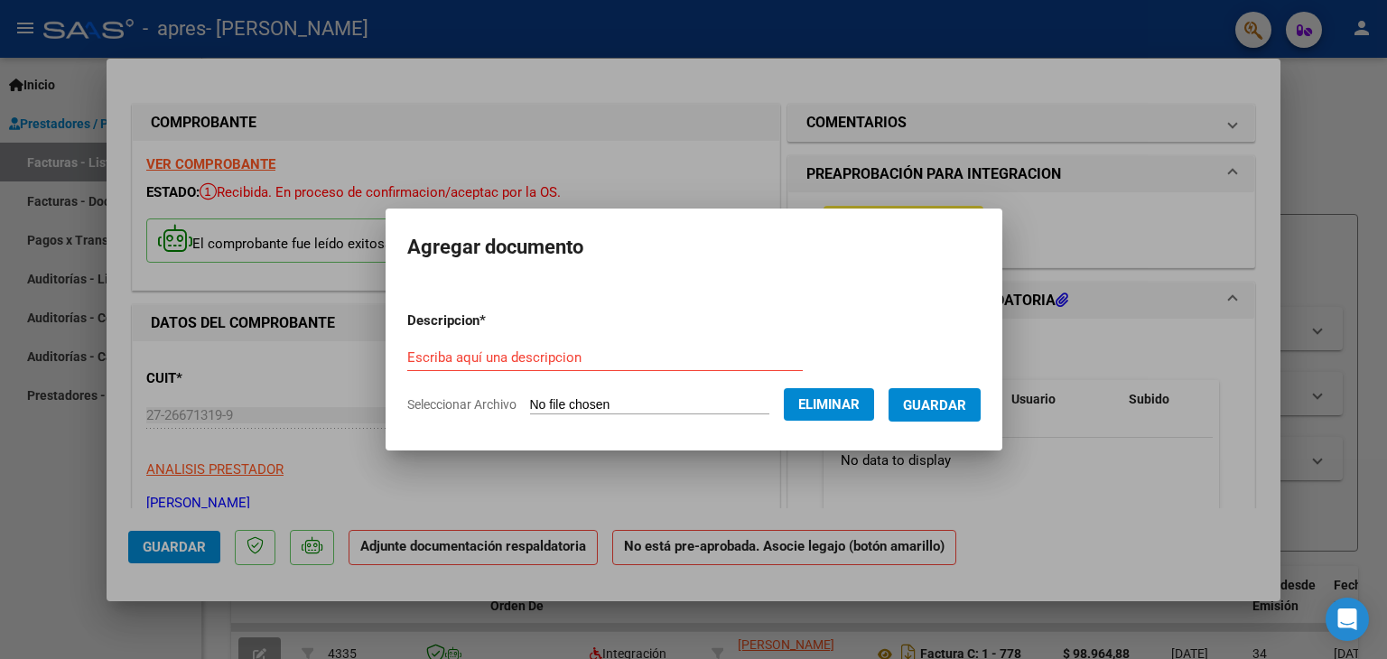
click at [966, 409] on span "Guardar" at bounding box center [934, 405] width 63 height 16
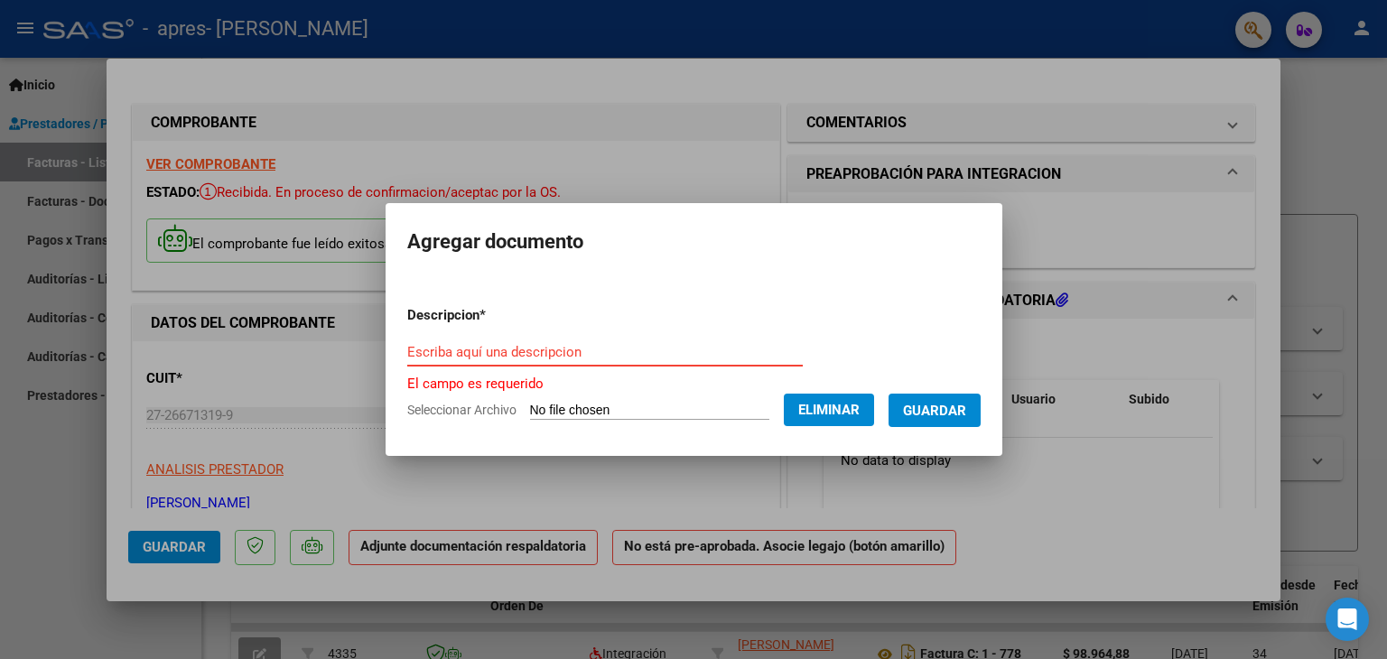
click at [476, 355] on input "Escriba aquí una descripcion" at bounding box center [605, 352] width 396 height 16
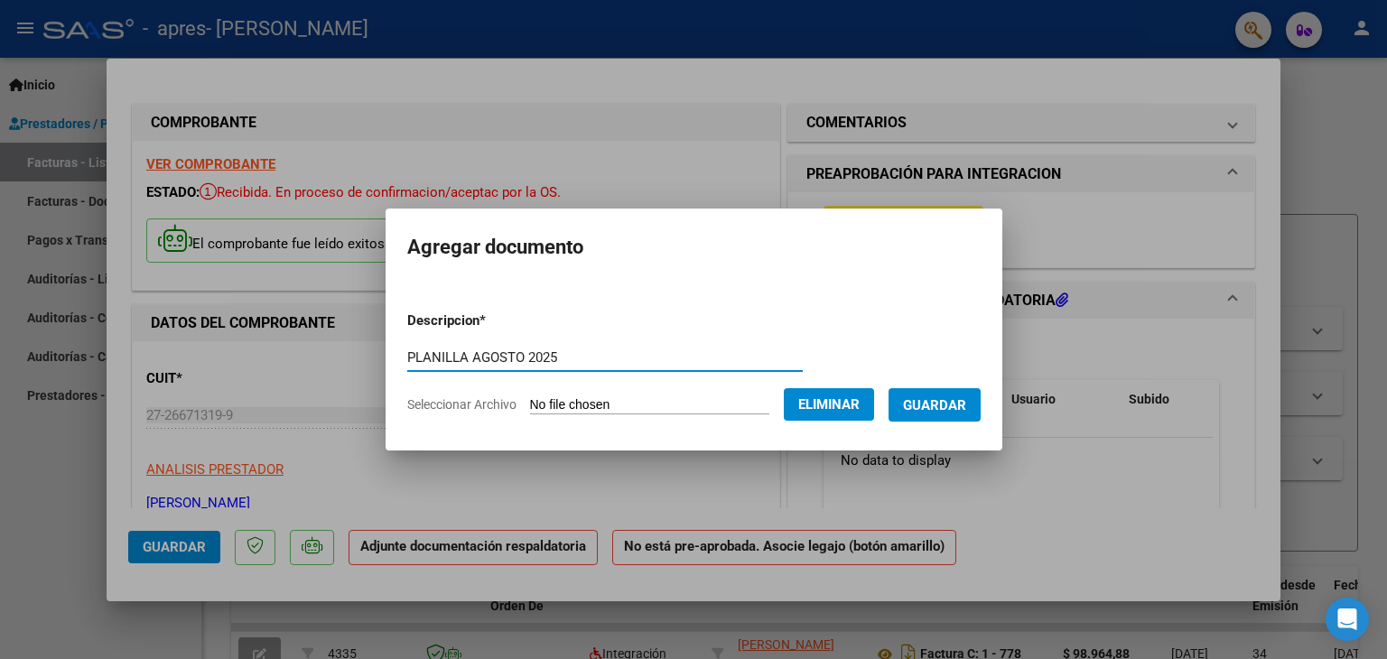
type input "PLANILLA AGOSTO 2025"
click at [940, 414] on span "Guardar" at bounding box center [934, 405] width 63 height 16
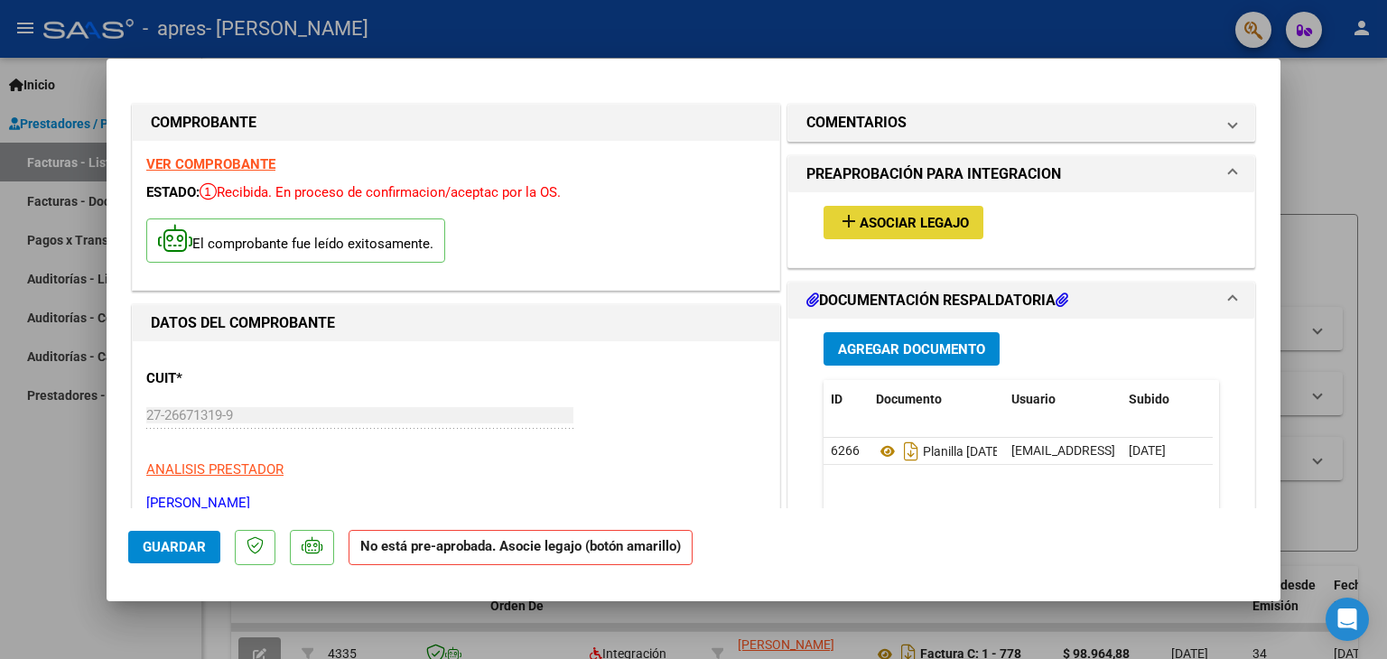
click at [904, 219] on span "Asociar Legajo" at bounding box center [914, 223] width 109 height 16
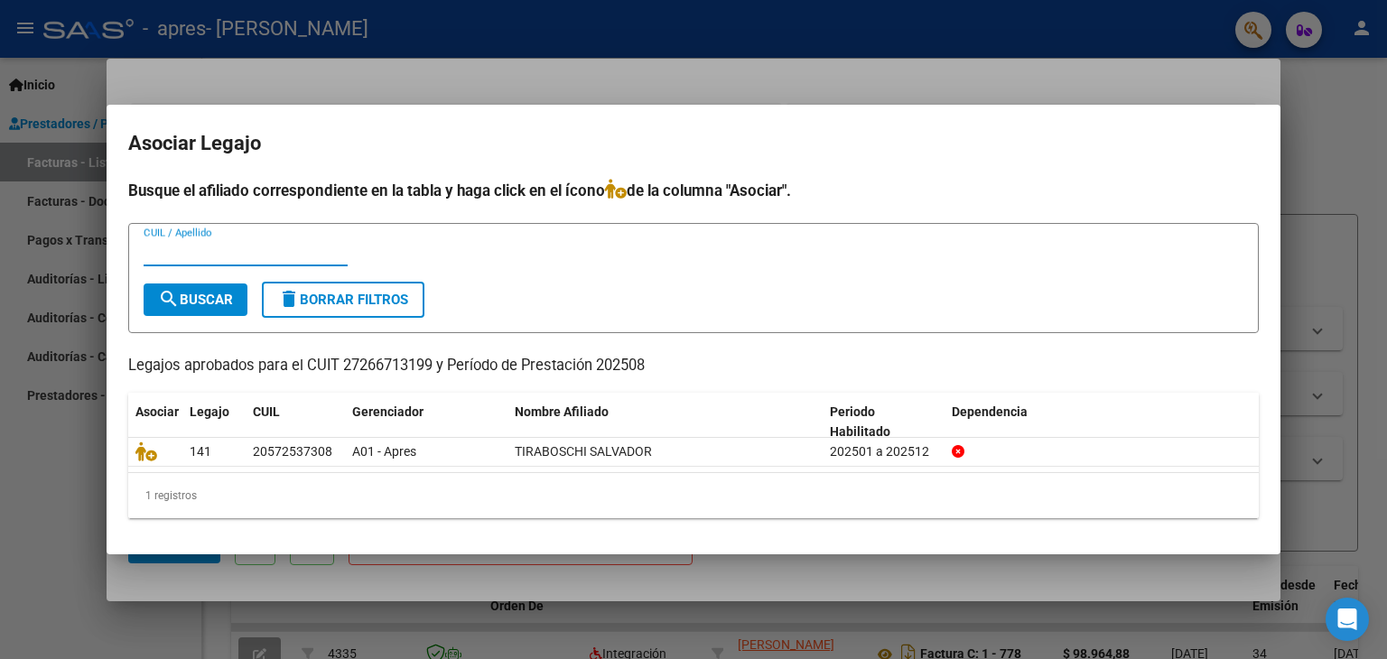
click at [218, 252] on input "CUIL / Apellido" at bounding box center [246, 252] width 204 height 16
type input "TIRABOSCHI"
click at [226, 295] on span "search Buscar" at bounding box center [195, 300] width 75 height 16
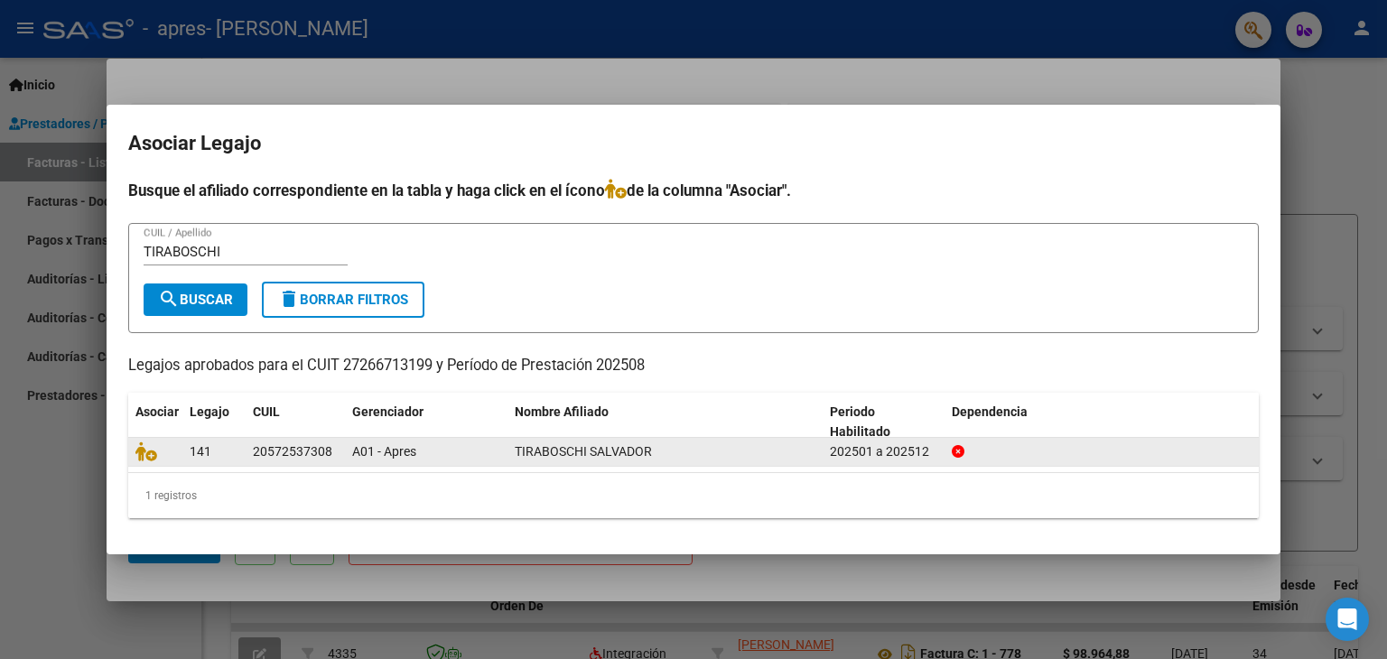
click at [405, 460] on div "A01 - Apres" at bounding box center [426, 452] width 148 height 21
click at [408, 448] on span "A01 - Apres" at bounding box center [384, 451] width 64 height 14
click at [148, 452] on icon at bounding box center [146, 452] width 22 height 20
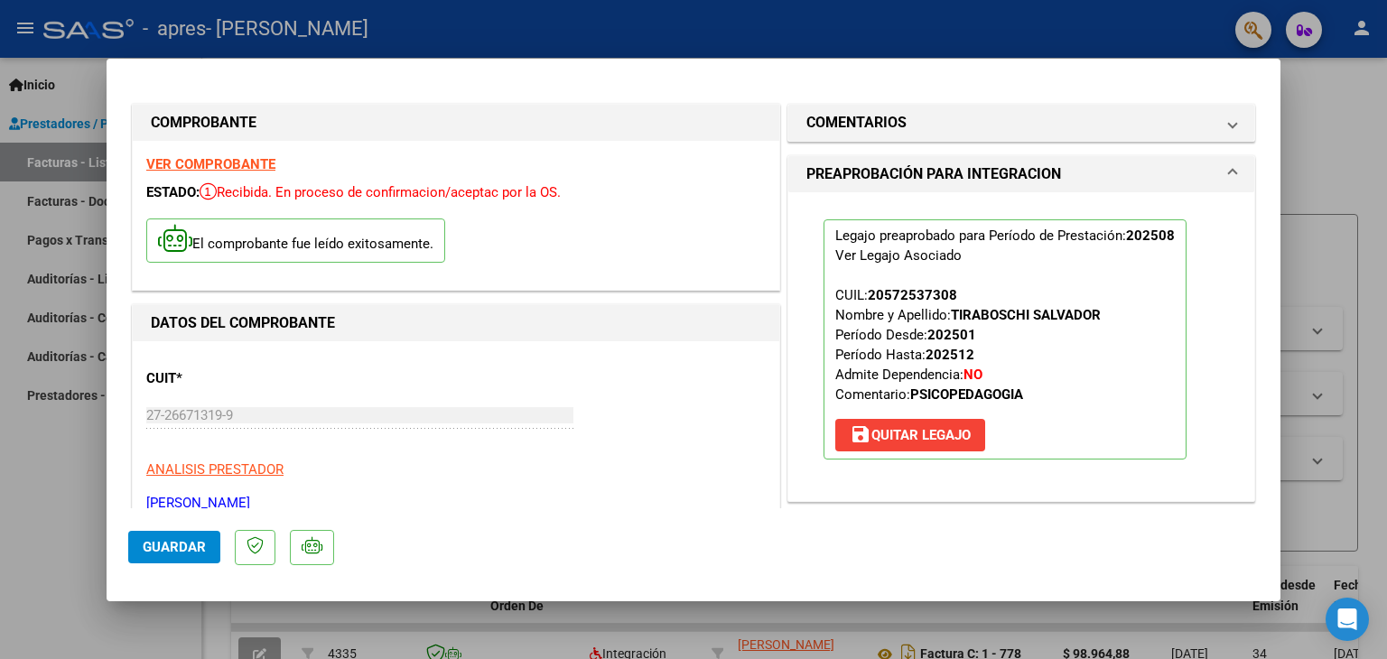
click at [168, 548] on span "Guardar" at bounding box center [174, 547] width 63 height 16
click at [159, 555] on span "Guardar" at bounding box center [174, 547] width 63 height 16
click at [984, 48] on div at bounding box center [693, 329] width 1387 height 659
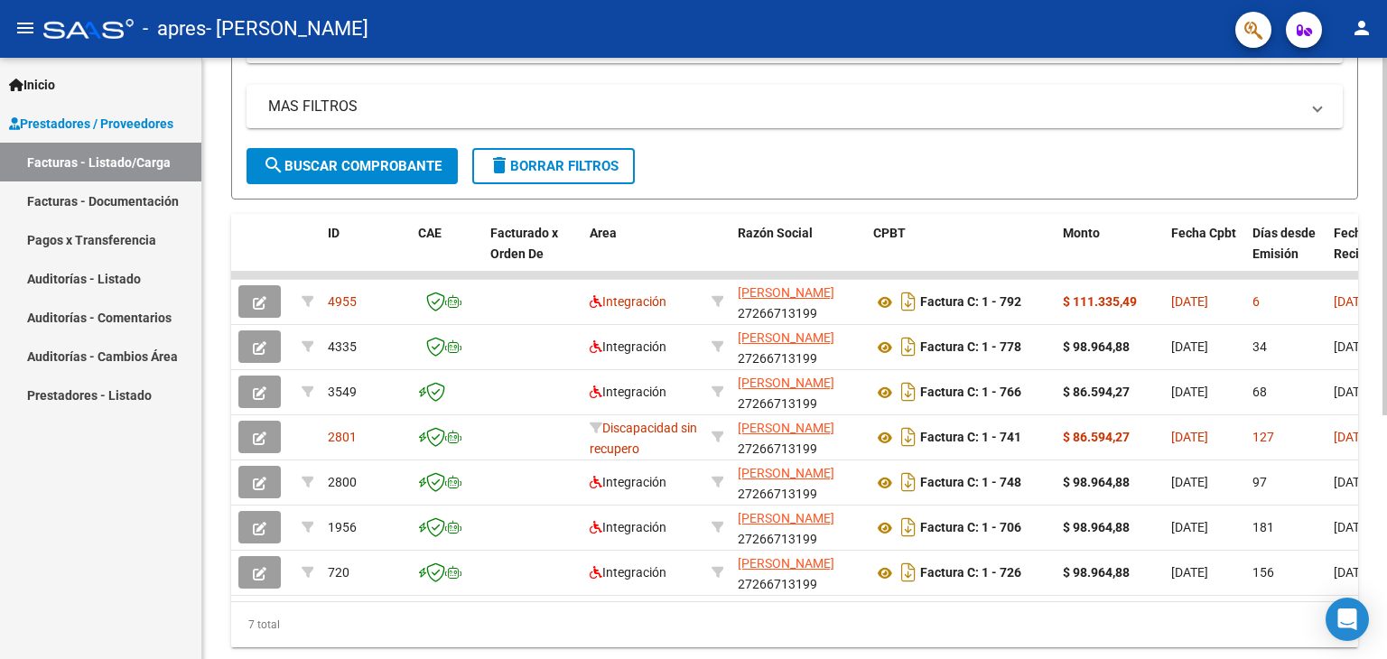
scroll to position [367, 0]
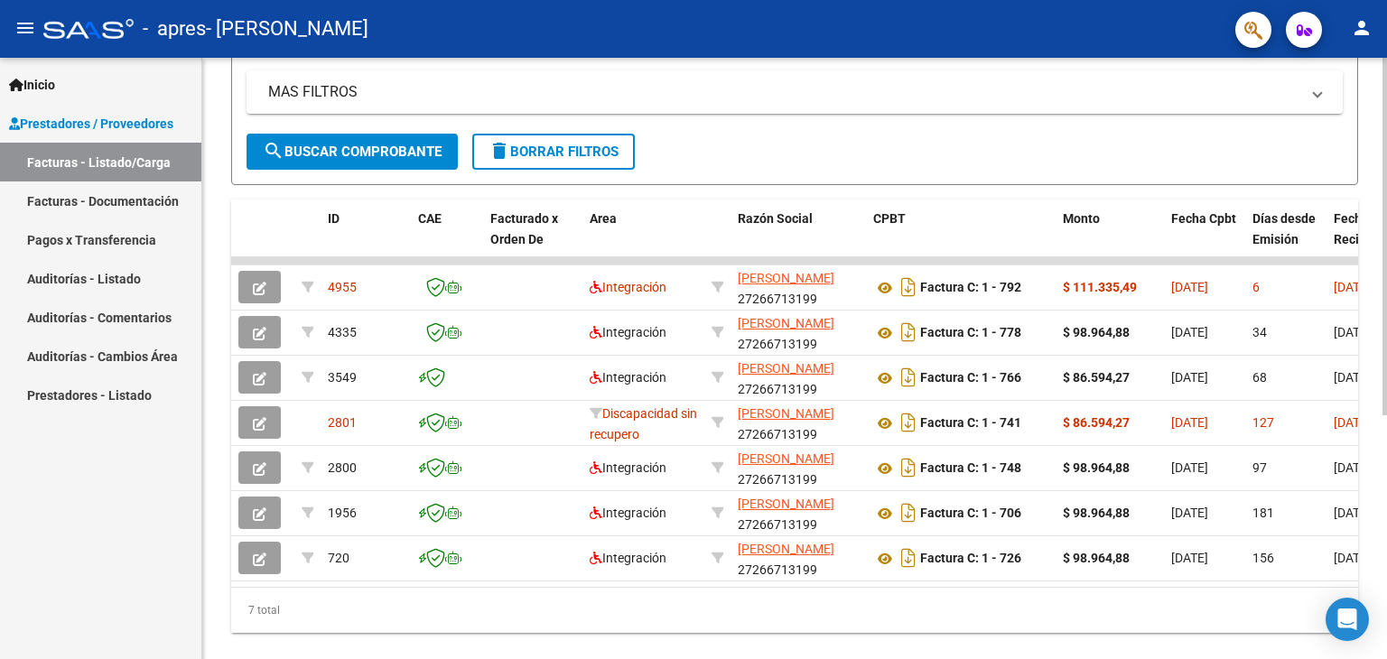
click at [1386, 597] on div at bounding box center [1385, 462] width 5 height 358
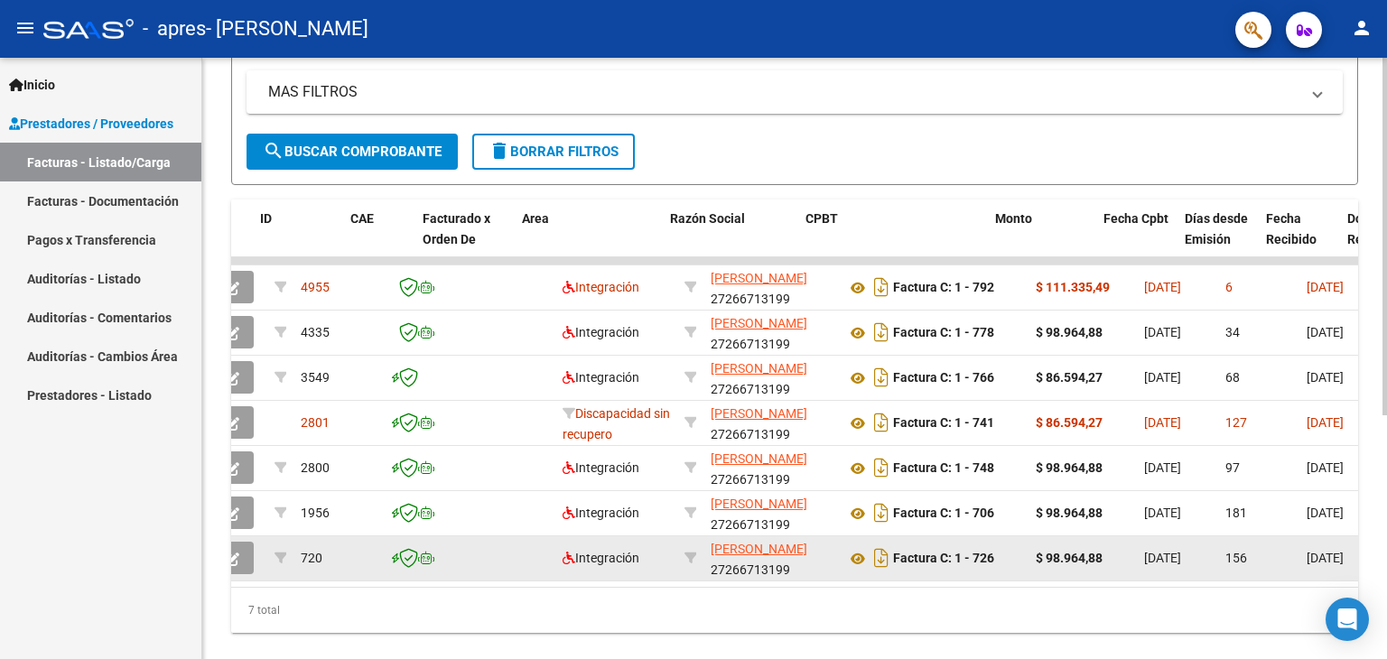
scroll to position [0, 68]
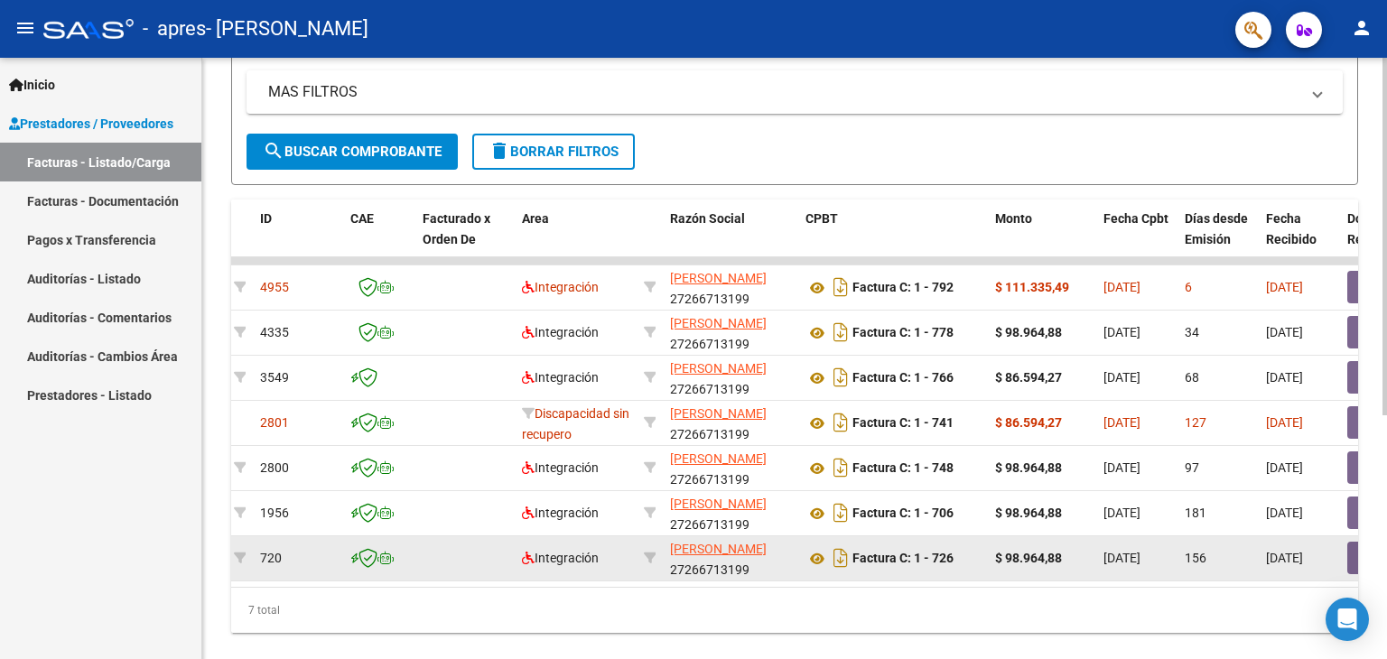
click at [513, 561] on datatable-body-cell at bounding box center [464, 558] width 99 height 44
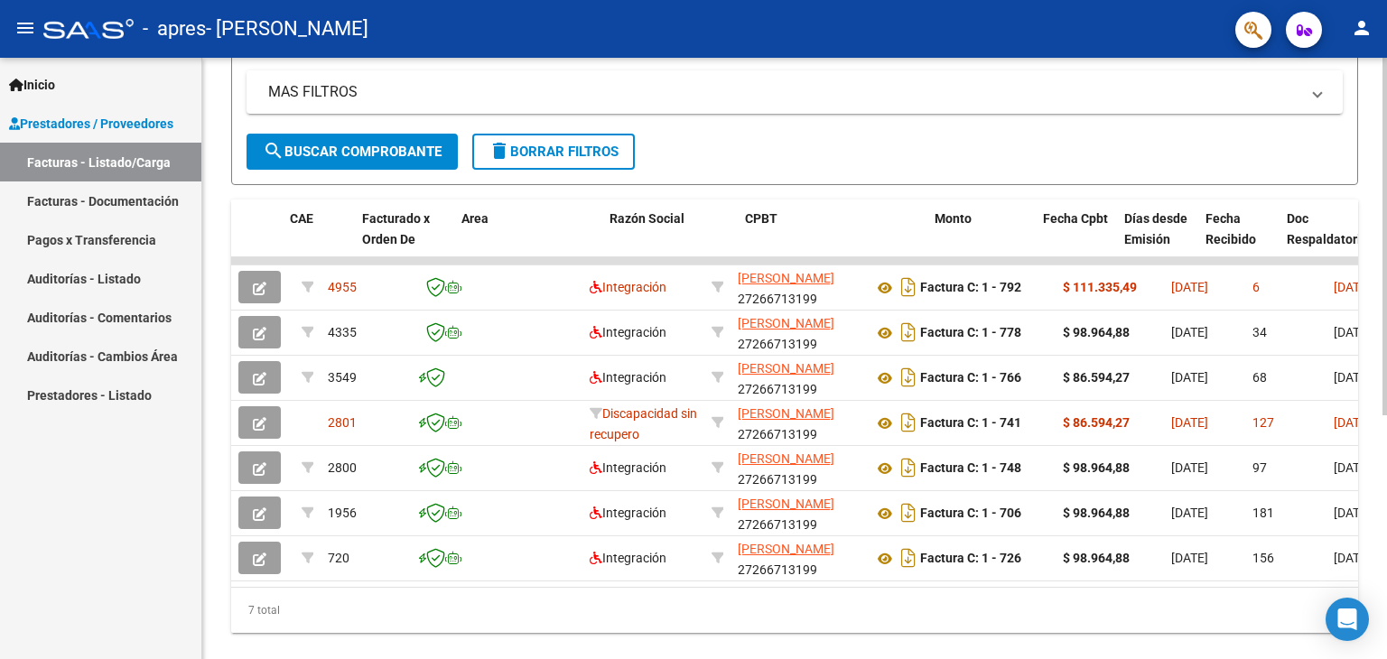
scroll to position [0, 130]
